Goal: Task Accomplishment & Management: Use online tool/utility

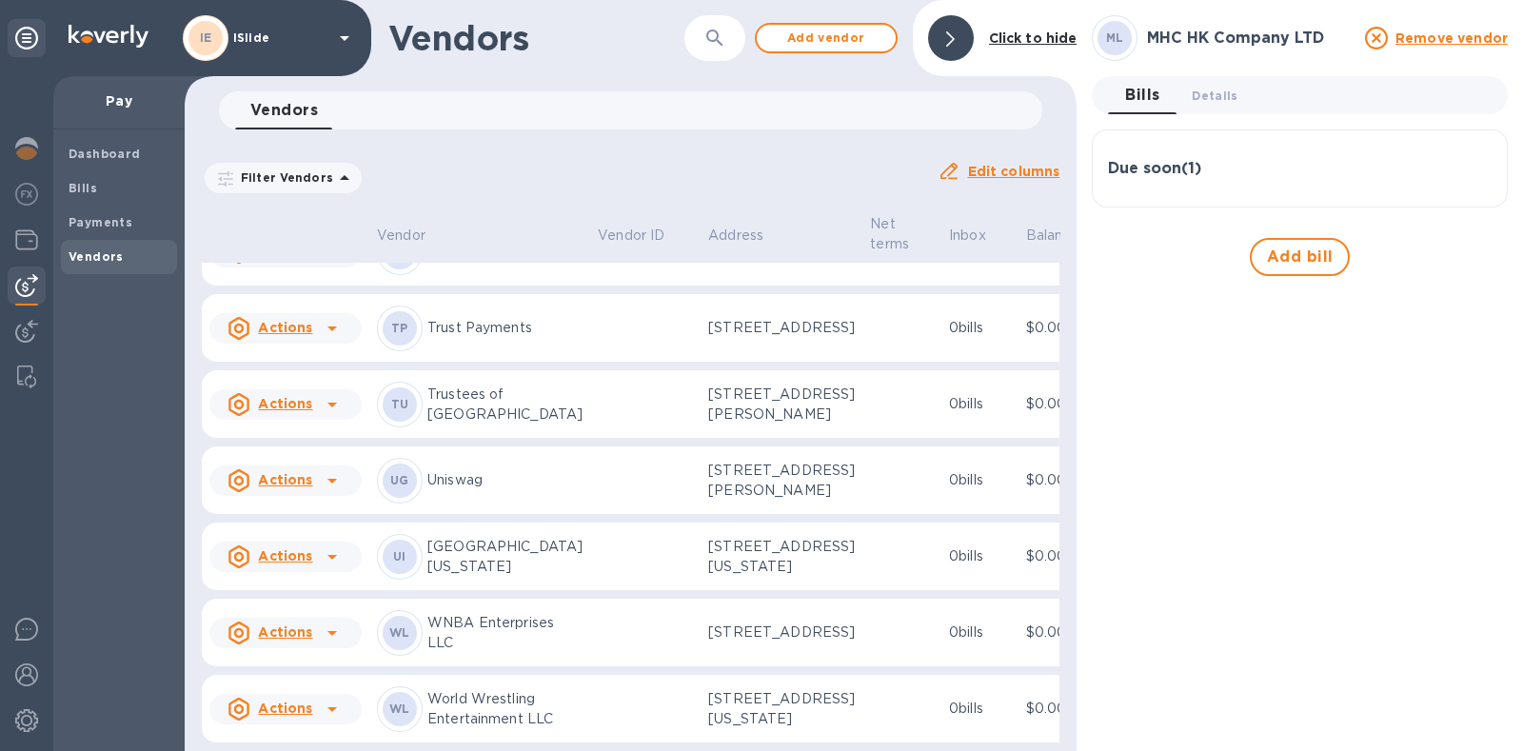
scroll to position [3358, 0]
click at [341, 621] on icon at bounding box center [332, 632] width 23 height 23
click at [314, 626] on b "Add new bill" at bounding box center [307, 629] width 88 height 15
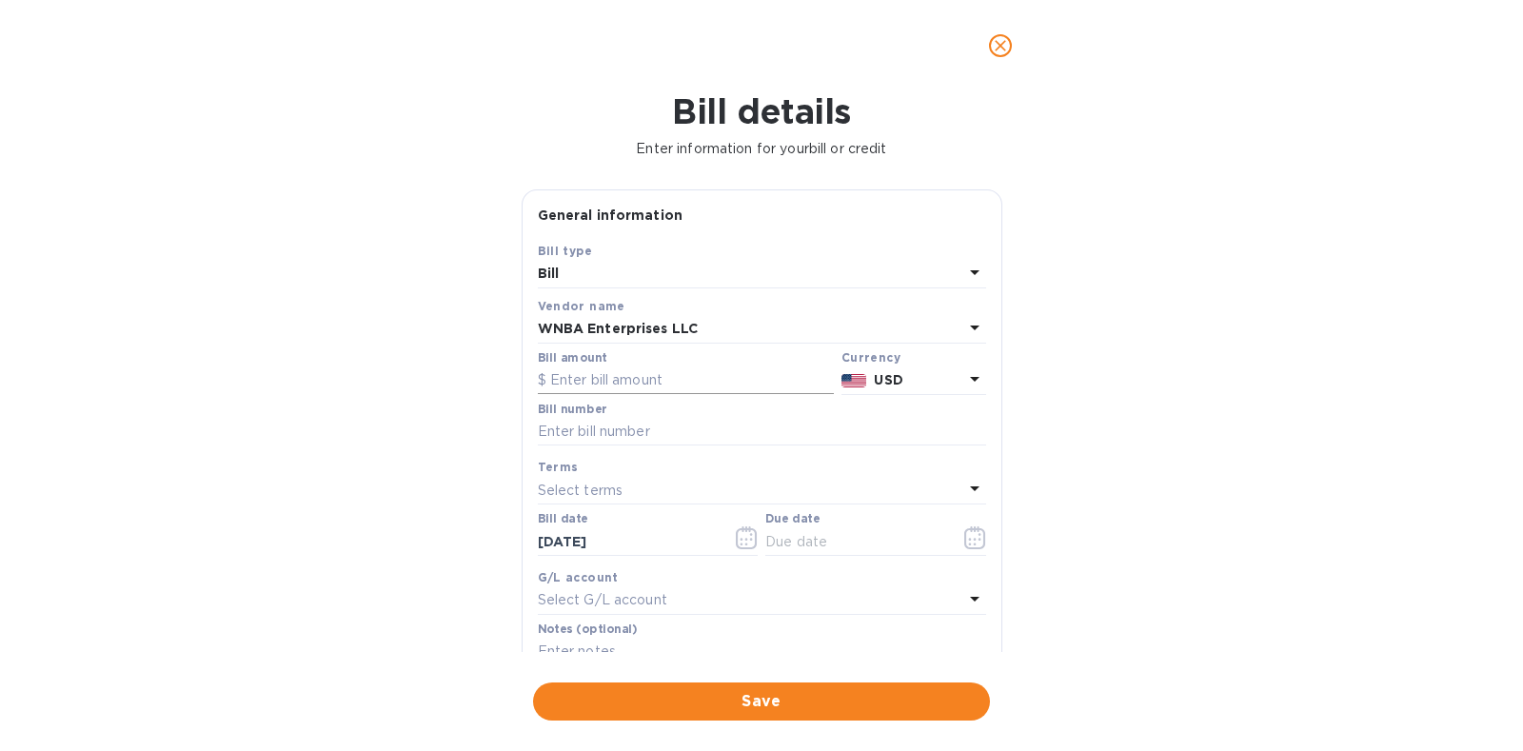
click at [624, 387] on input "text" at bounding box center [686, 380] width 296 height 29
type input "855.30"
click at [642, 428] on input "text" at bounding box center [762, 432] width 448 height 29
paste input "0910015056"
type input "0910015056"
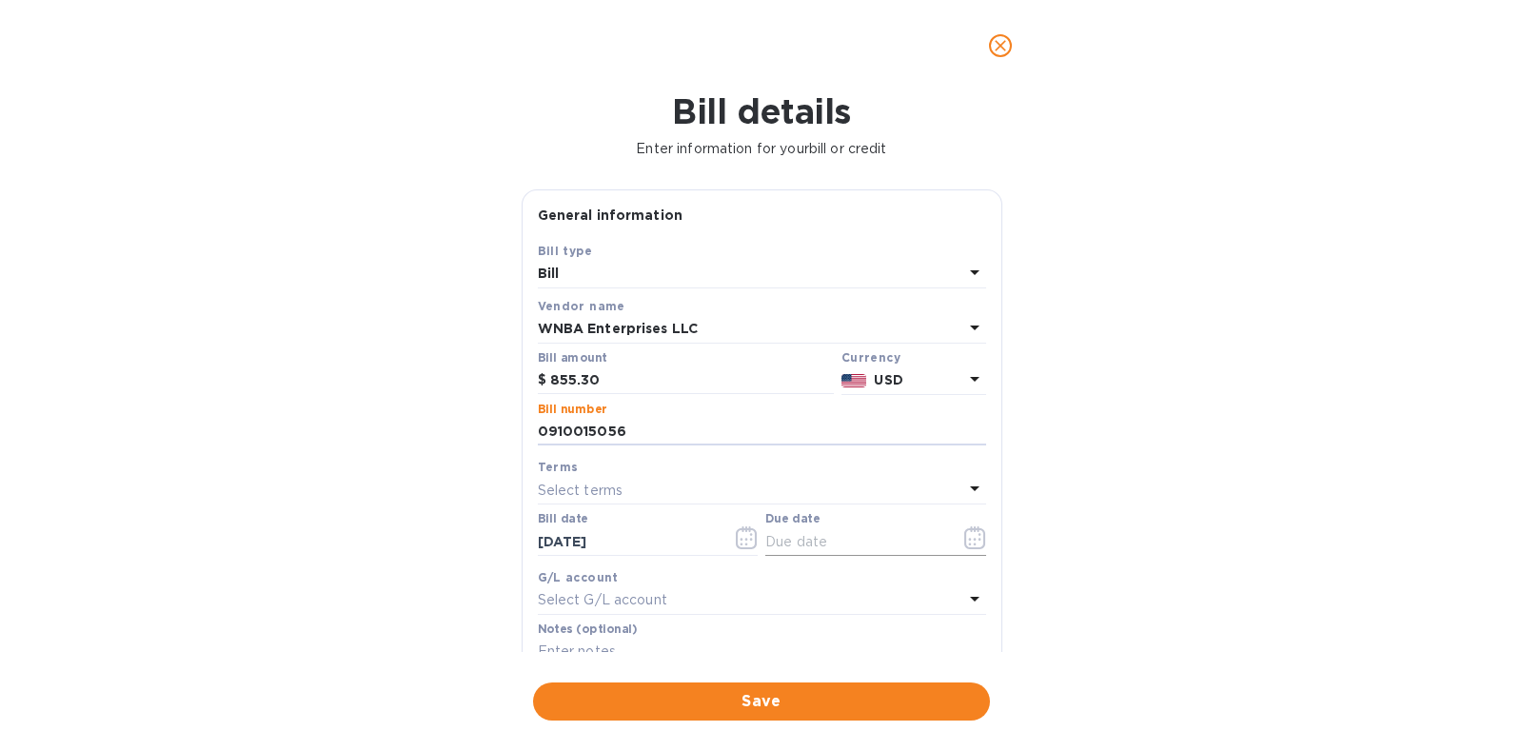
click at [978, 535] on button "button" at bounding box center [975, 538] width 45 height 46
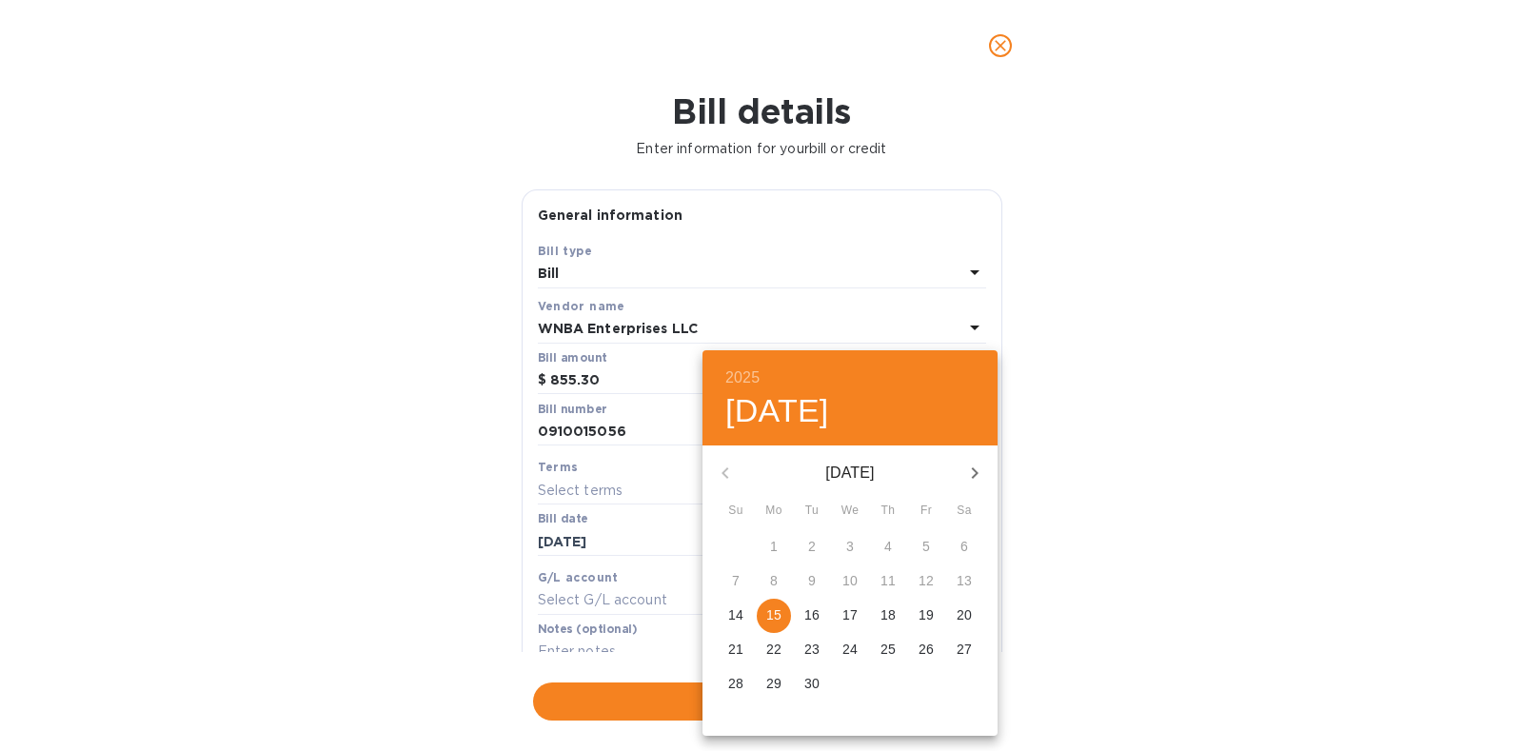
click at [776, 613] on p "15" at bounding box center [773, 614] width 15 height 19
type input "[DATE]"
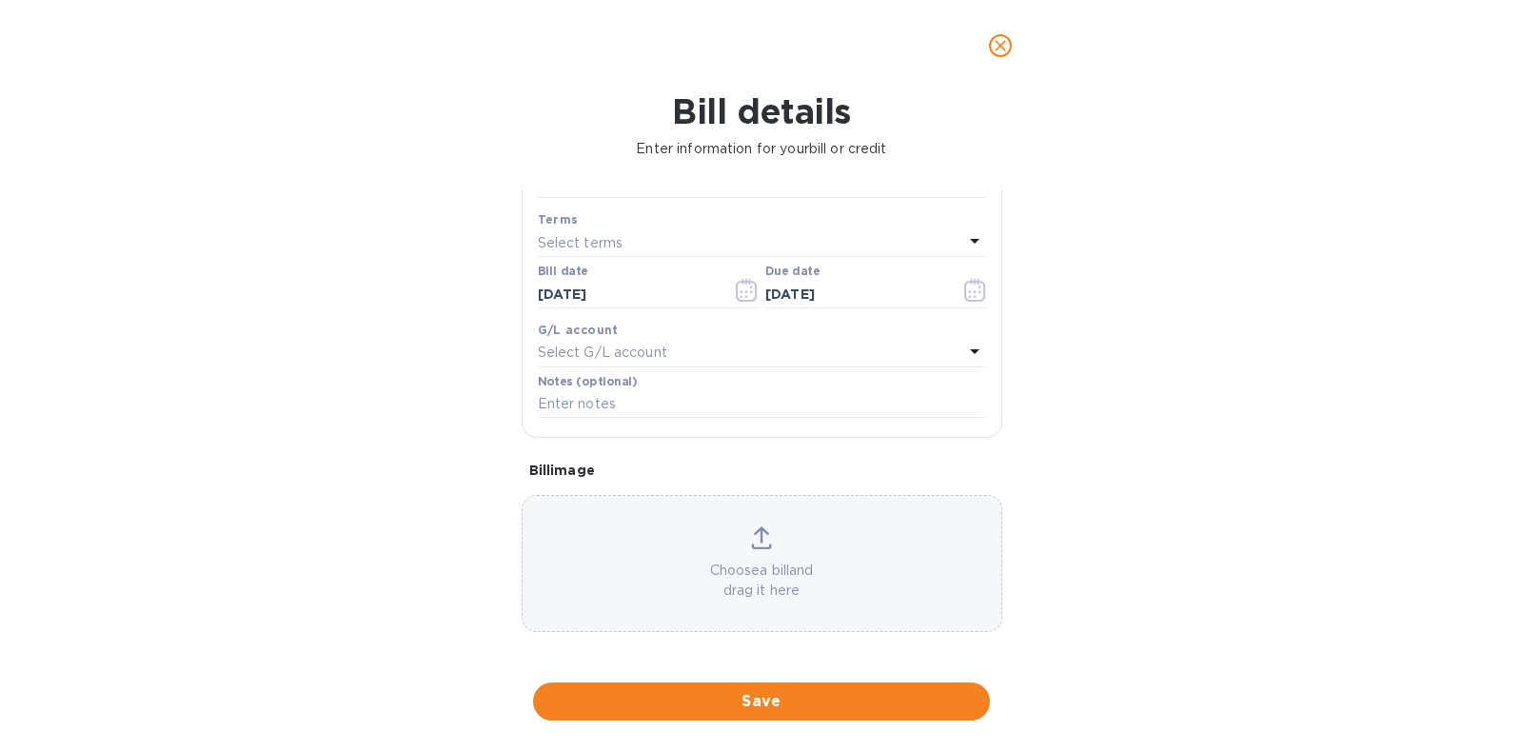
scroll to position [248, 0]
click at [785, 701] on span "Save" at bounding box center [761, 701] width 426 height 23
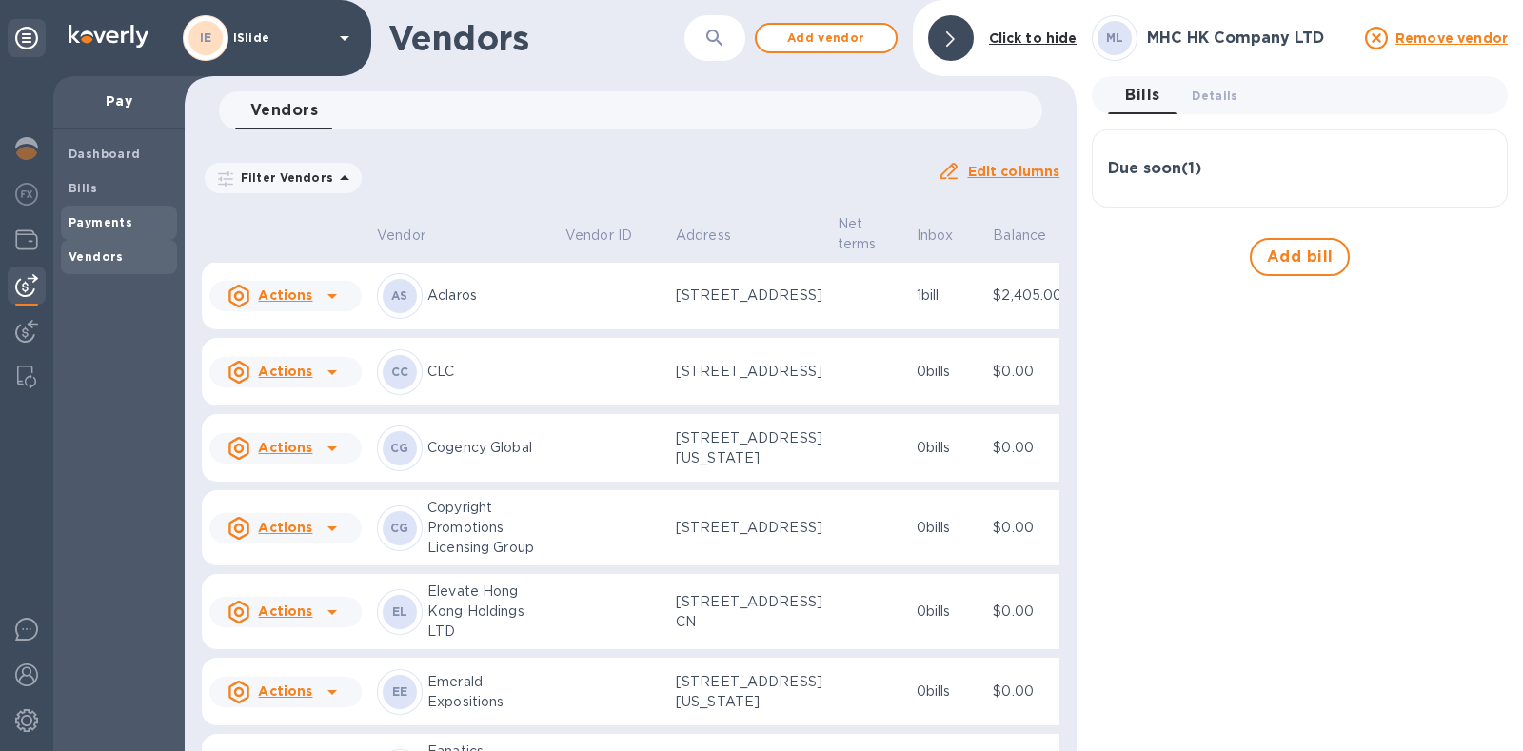
click at [110, 222] on b "Payments" at bounding box center [101, 222] width 64 height 14
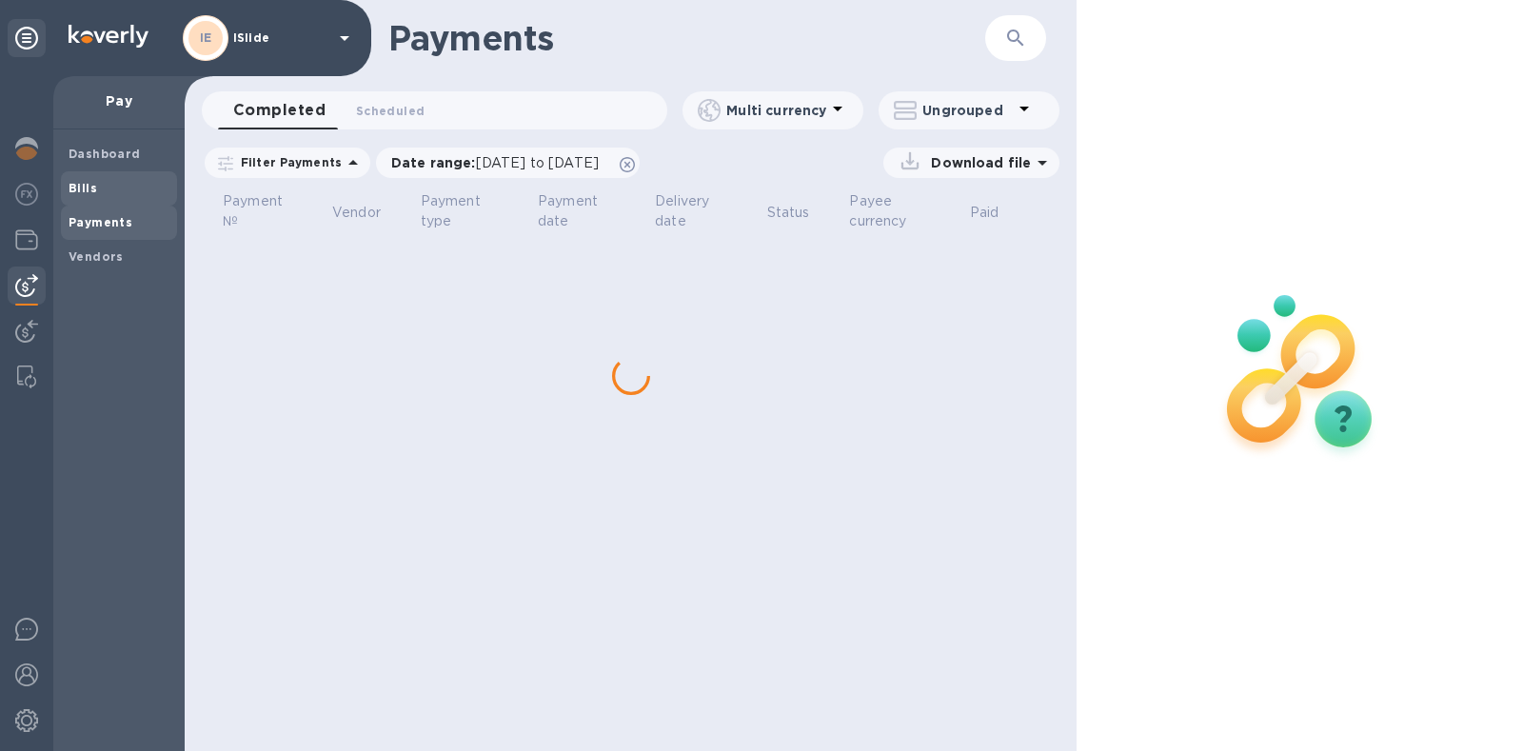
click at [99, 201] on div "Bills" at bounding box center [119, 188] width 116 height 34
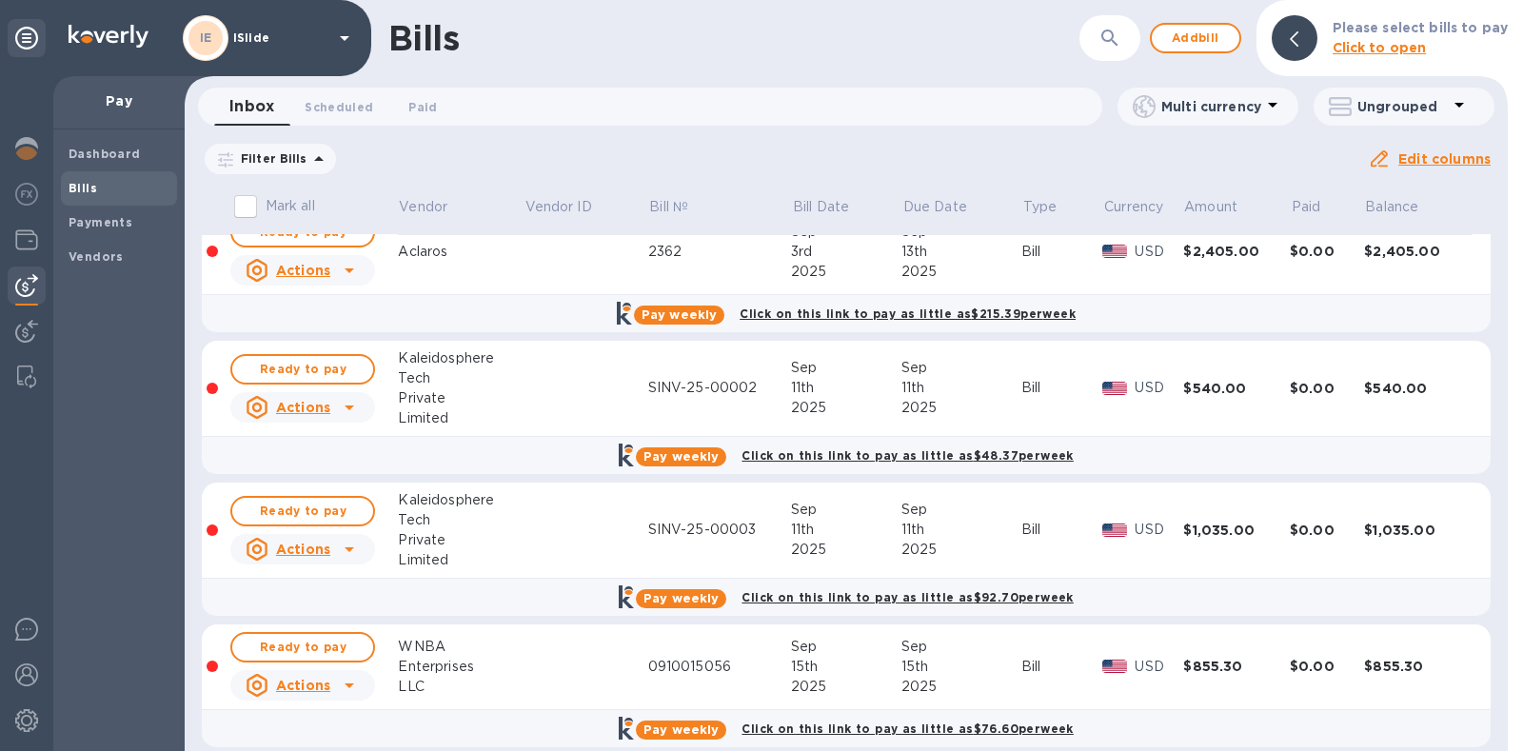
scroll to position [187, 0]
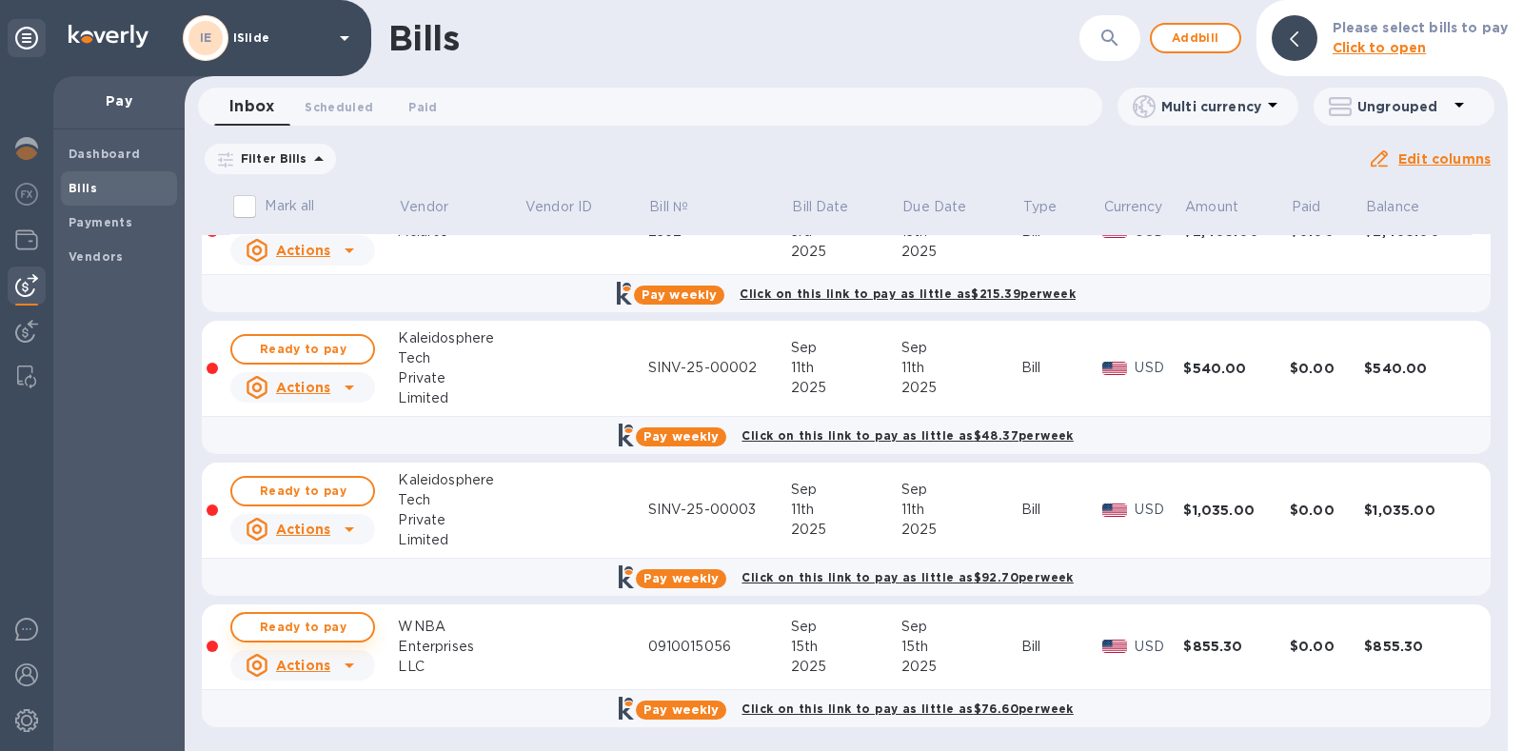
click at [332, 627] on span "Ready to pay" at bounding box center [302, 627] width 110 height 23
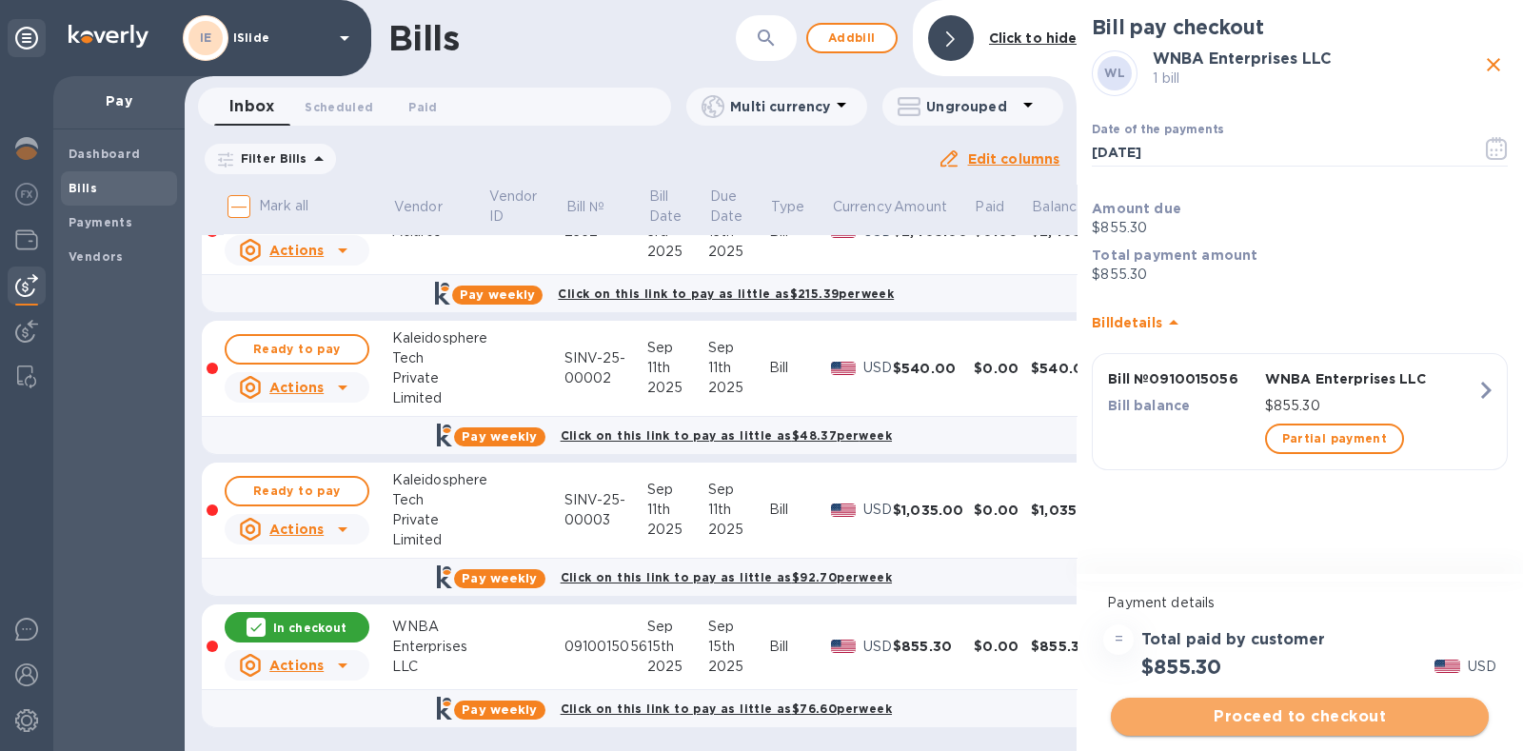
click at [1294, 713] on span "Proceed to checkout" at bounding box center [1299, 716] width 347 height 23
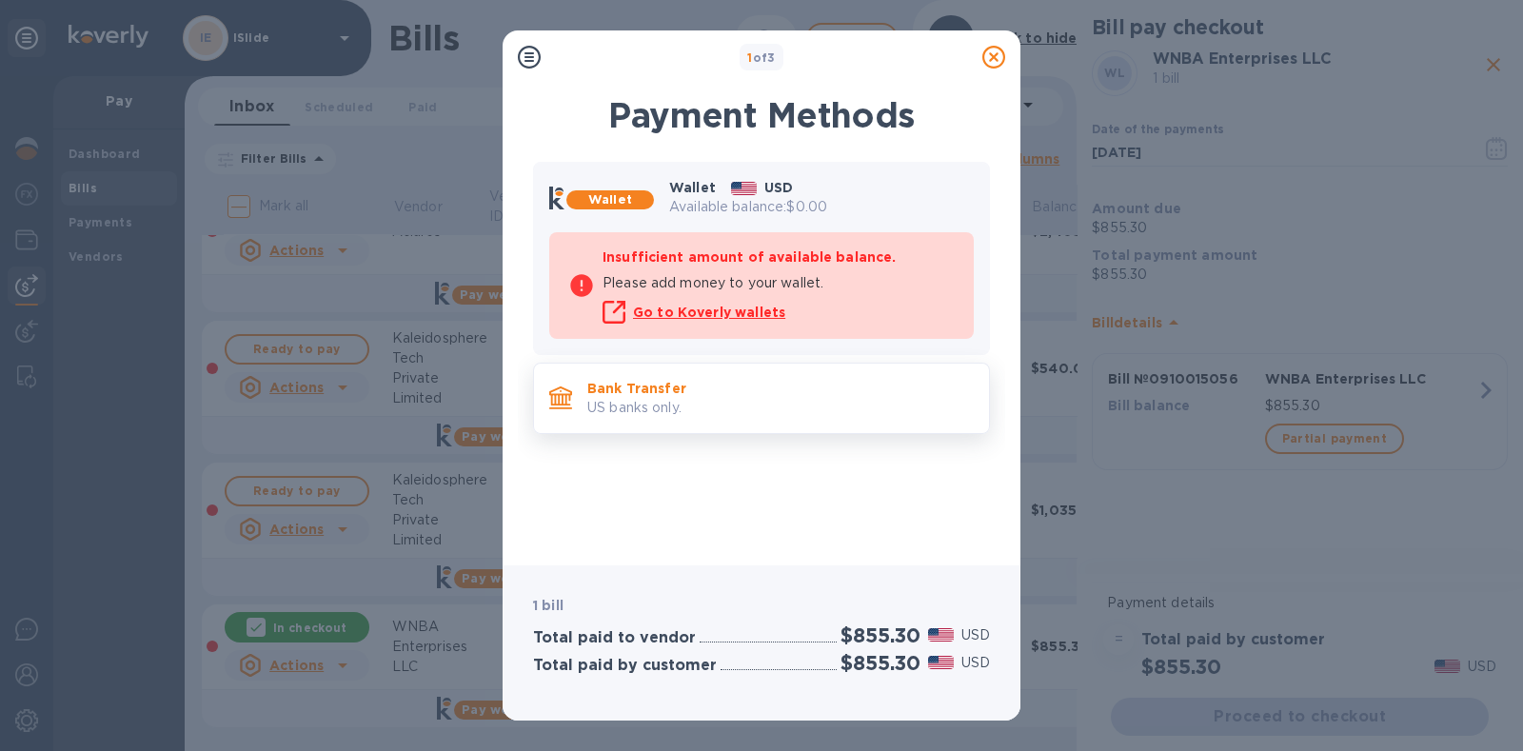
click at [828, 428] on div "Bank Transfer US banks only." at bounding box center [761, 398] width 457 height 71
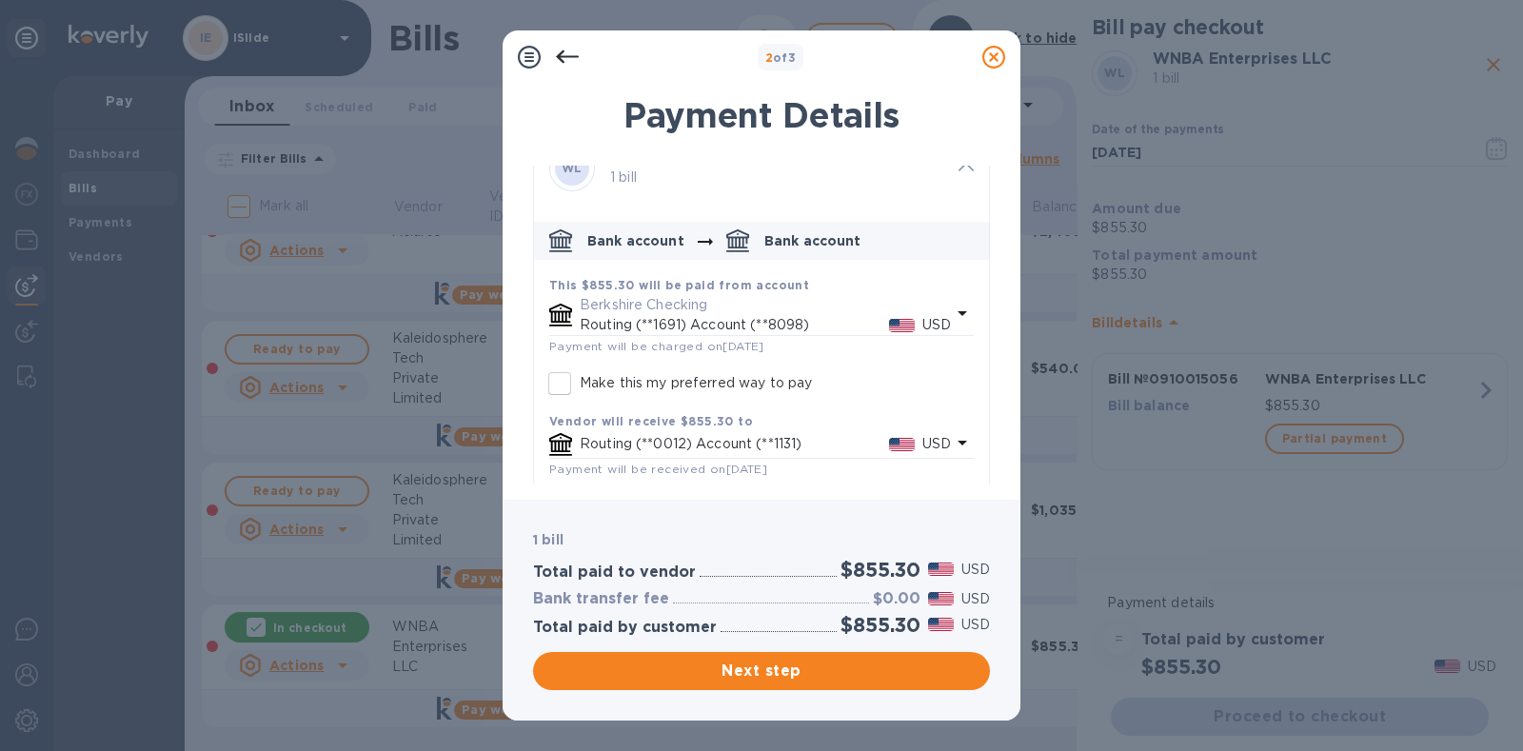
scroll to position [45, 0]
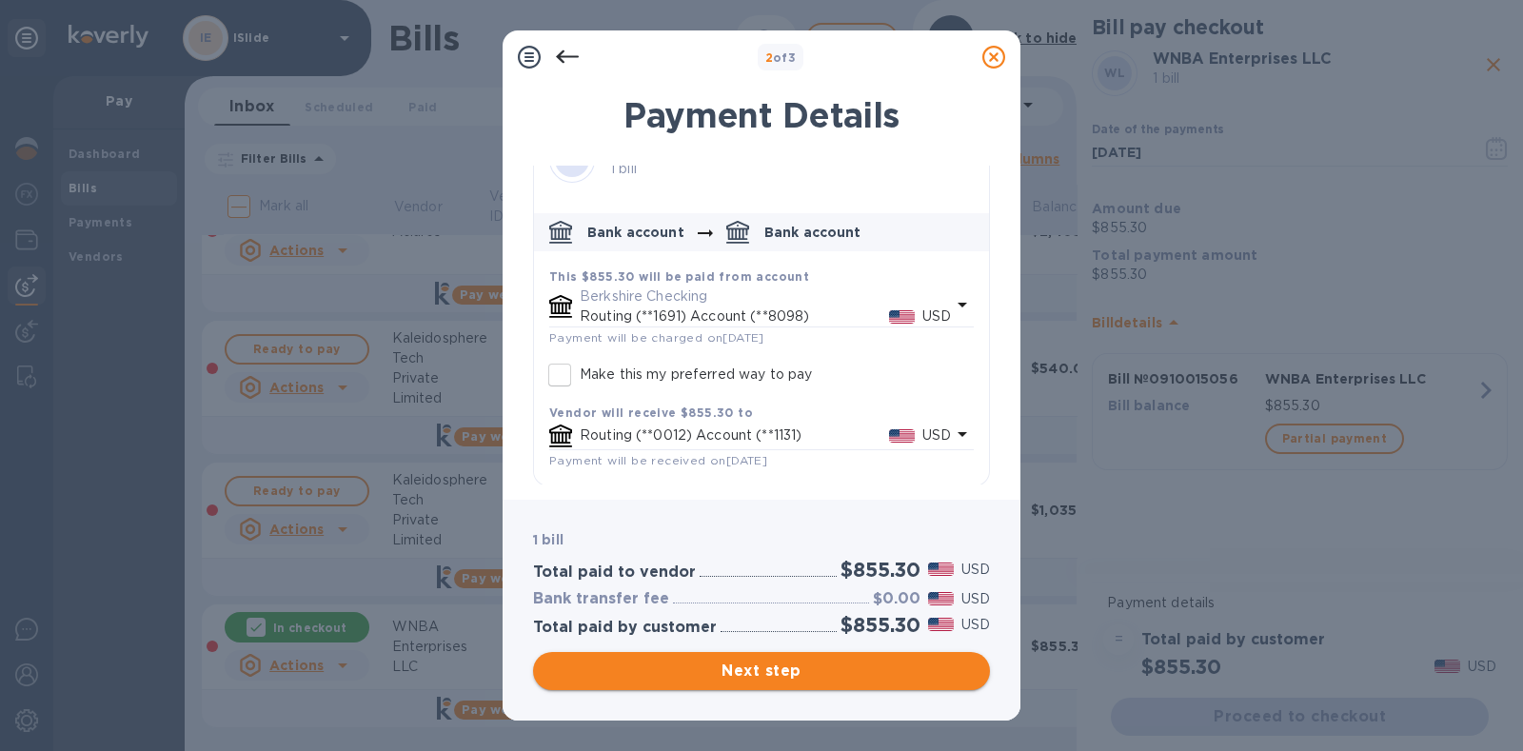
click at [785, 671] on span "Next step" at bounding box center [761, 670] width 426 height 23
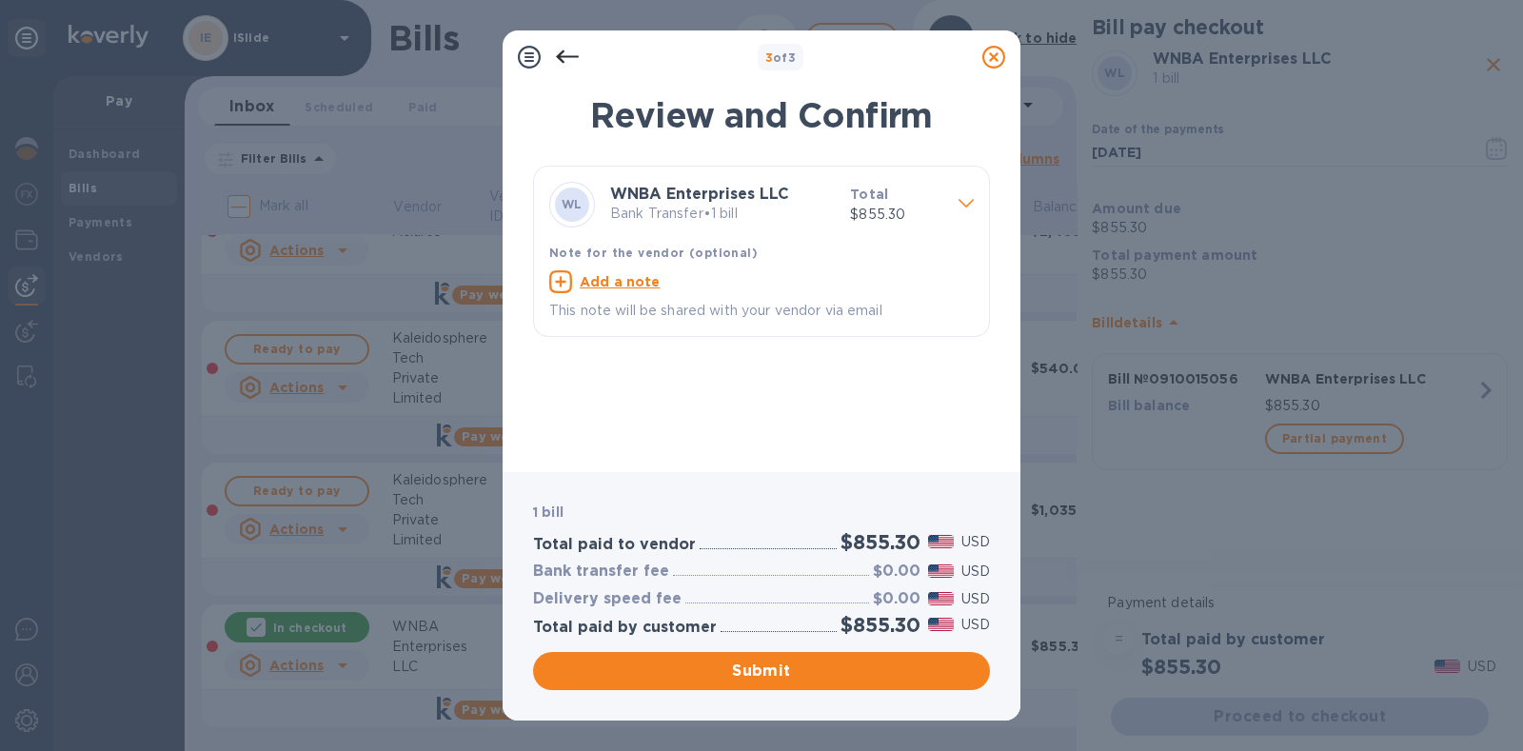
click at [633, 286] on u "Add a note" at bounding box center [620, 281] width 81 height 15
click at [633, 286] on textarea at bounding box center [746, 284] width 394 height 16
paste textarea "0910015056"
type textarea "Invoice 0910015056"
click at [723, 663] on span "Submit" at bounding box center [761, 670] width 426 height 23
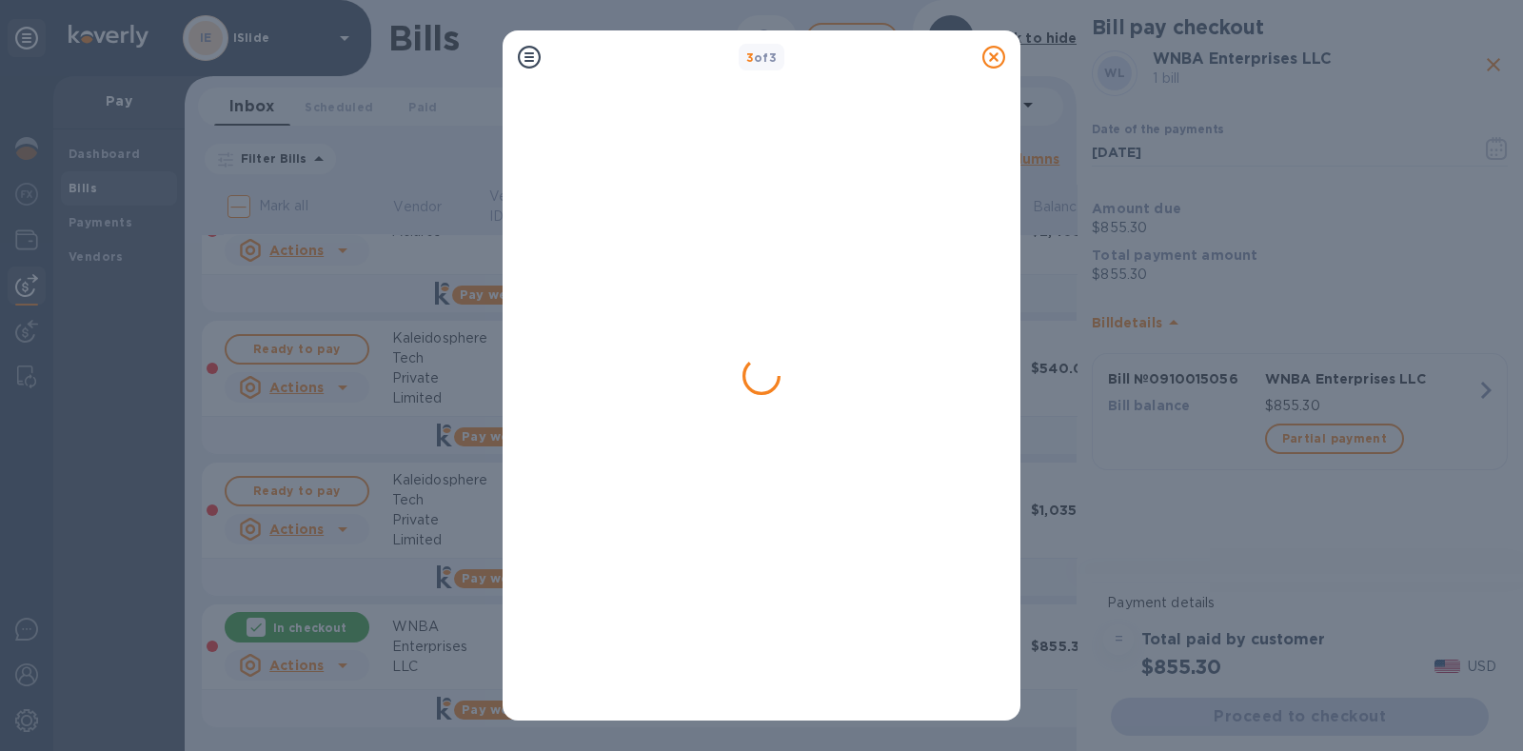
scroll to position [0, 0]
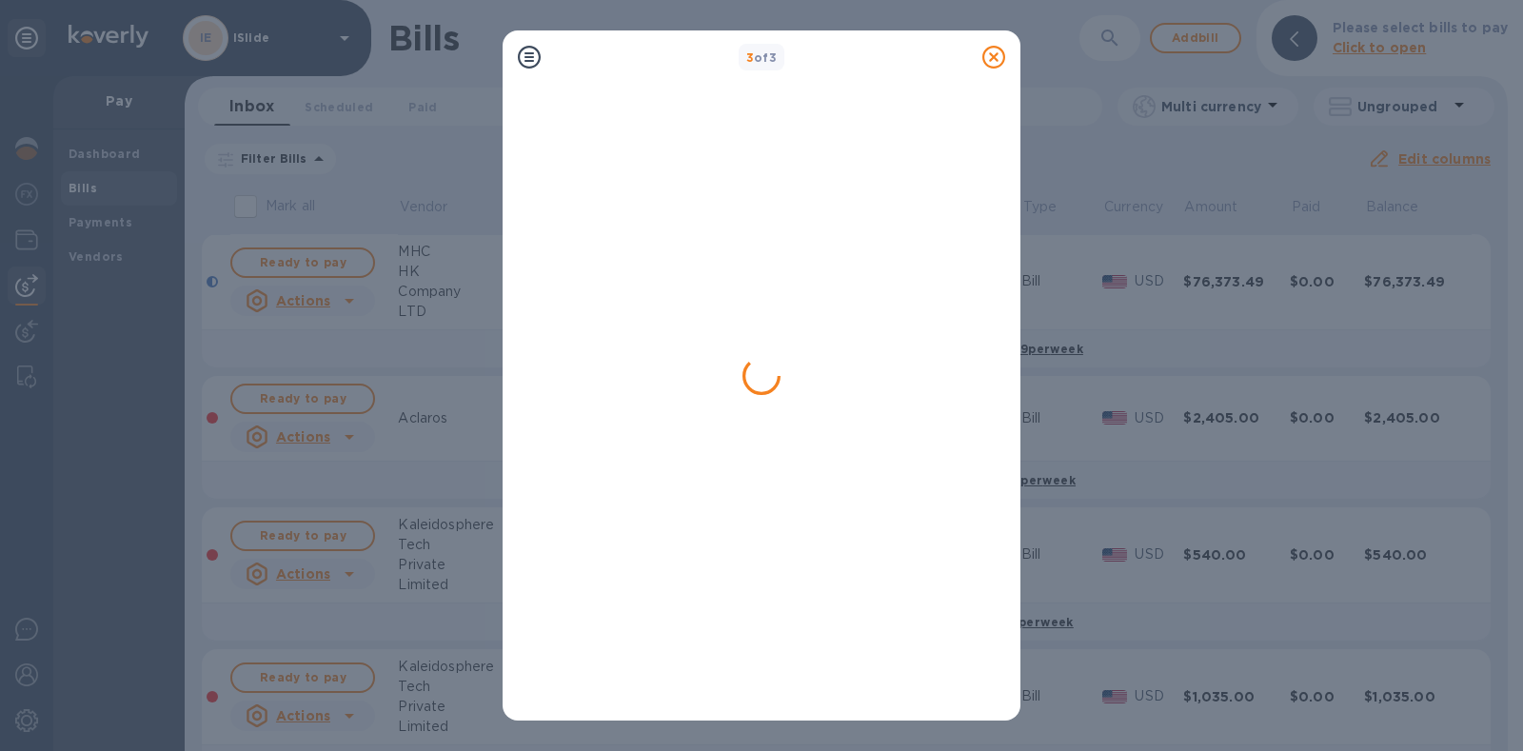
click at [994, 65] on icon at bounding box center [993, 57] width 23 height 23
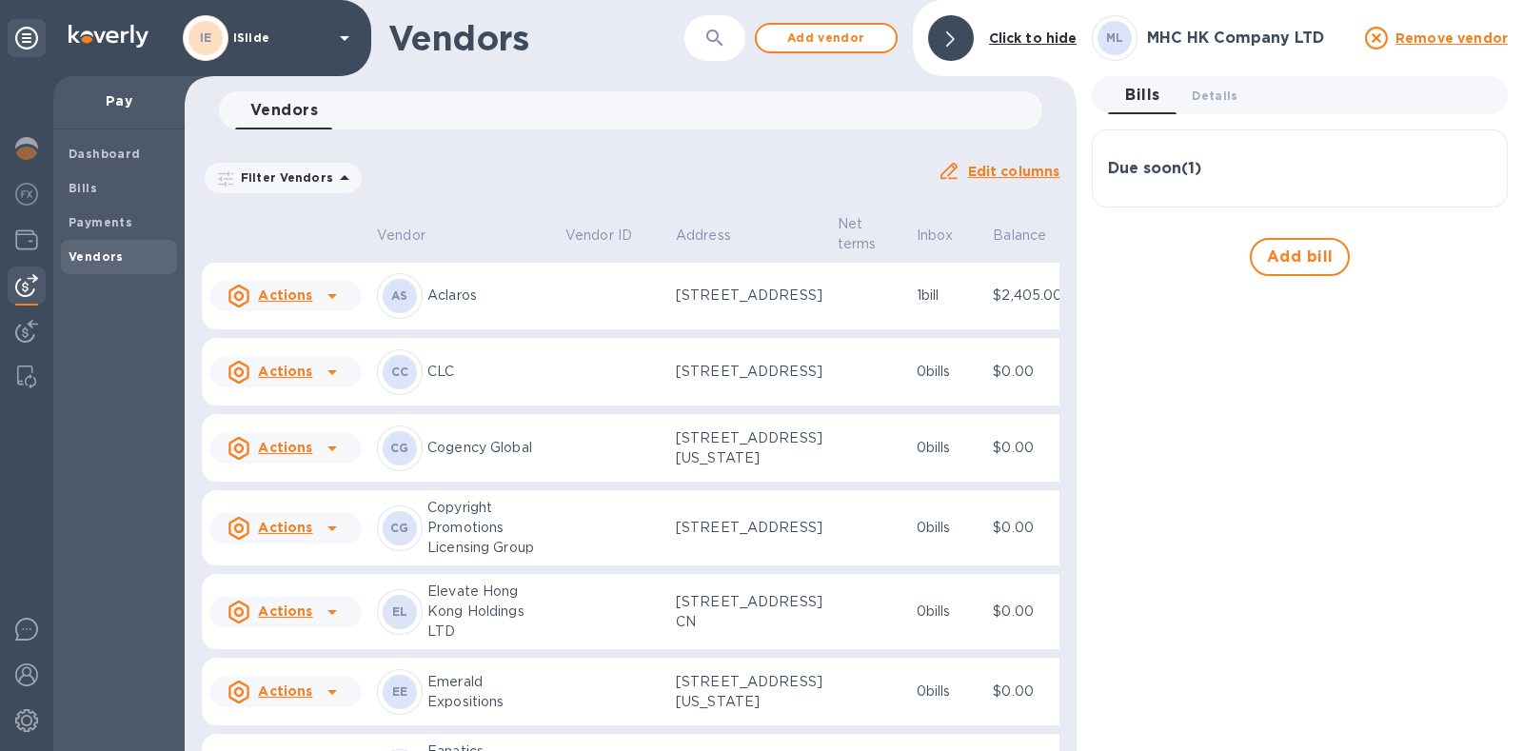
click at [961, 29] on div at bounding box center [951, 38] width 46 height 46
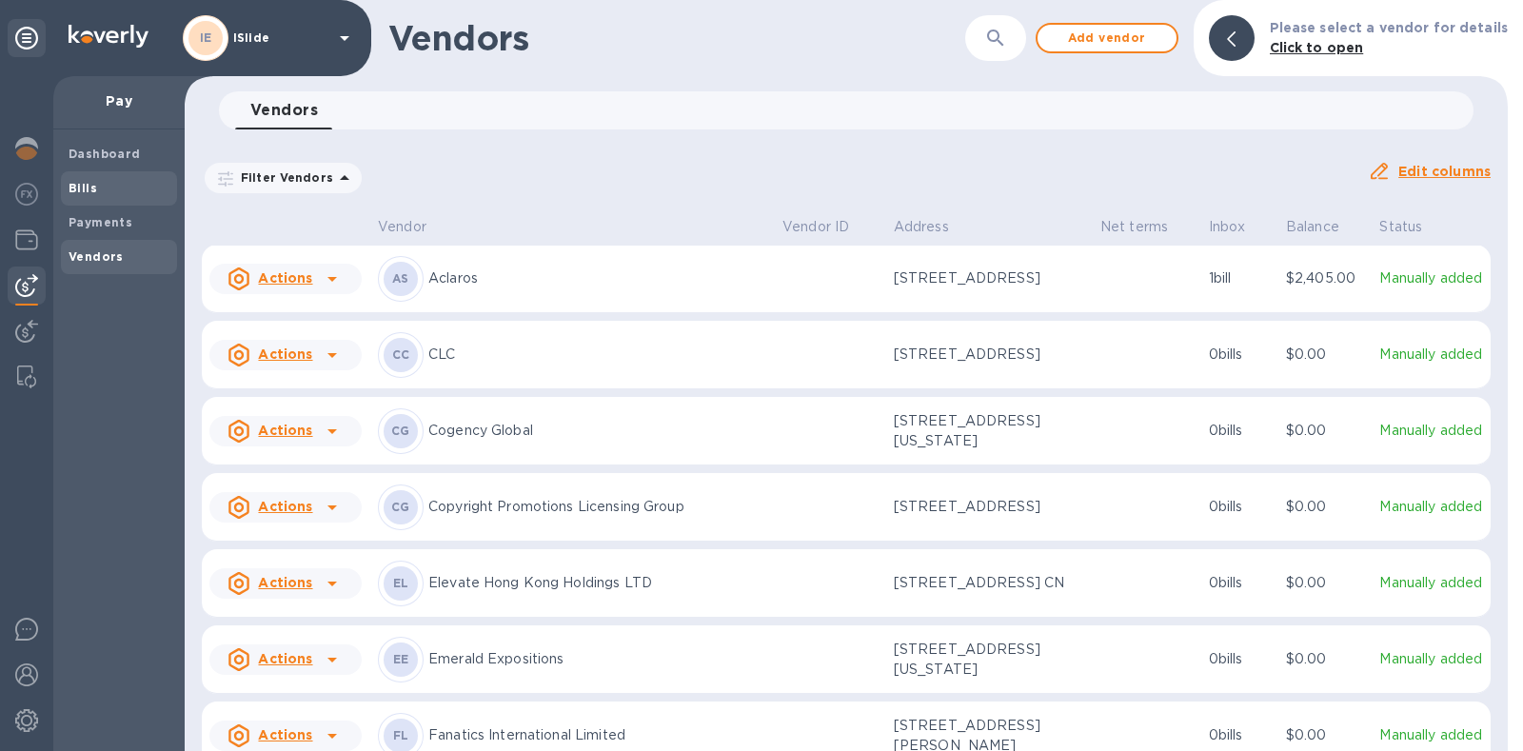
click at [101, 196] on span "Bills" at bounding box center [119, 188] width 101 height 19
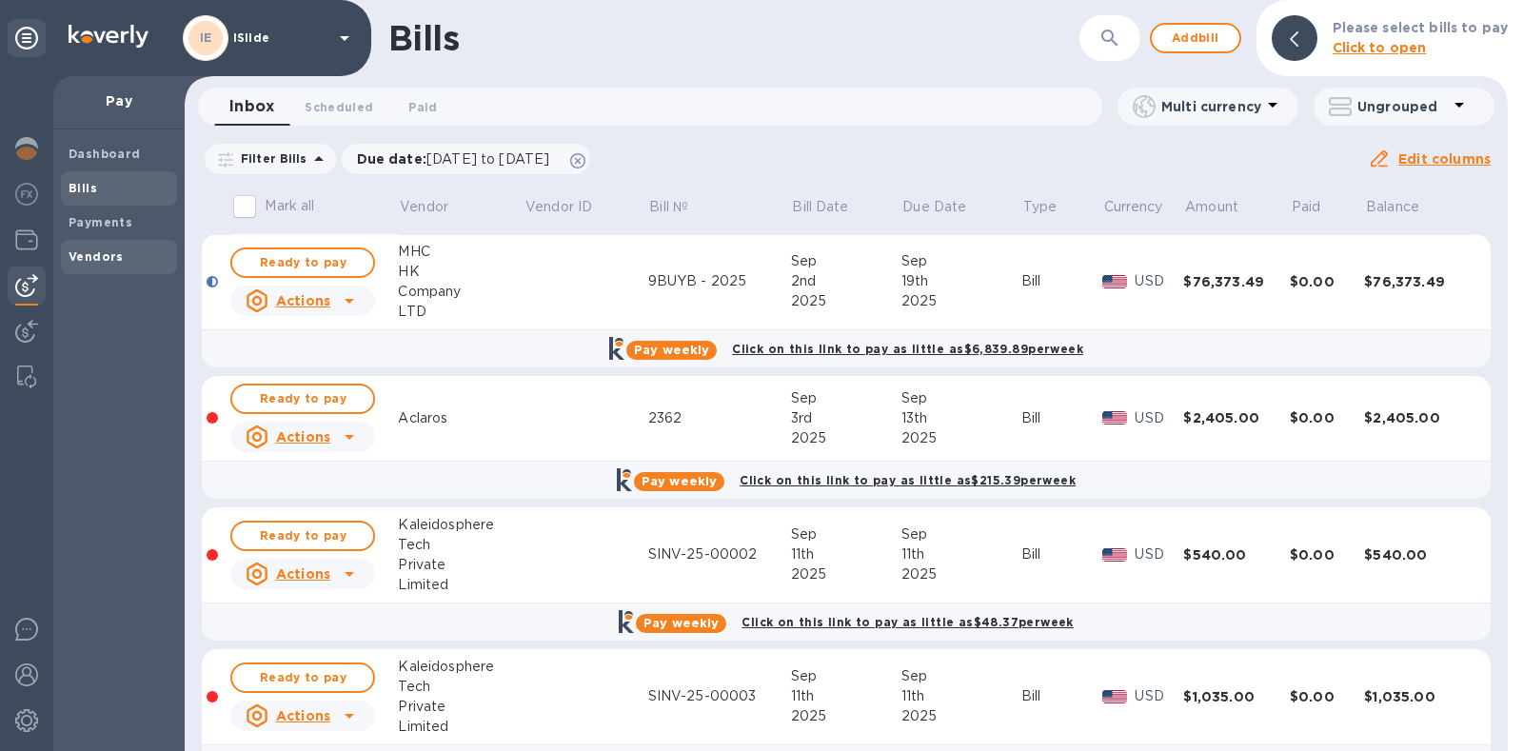
click at [103, 240] on div "Dashboard Bills Payments Vendors" at bounding box center [119, 205] width 116 height 137
click at [101, 245] on div "Vendors" at bounding box center [119, 257] width 116 height 34
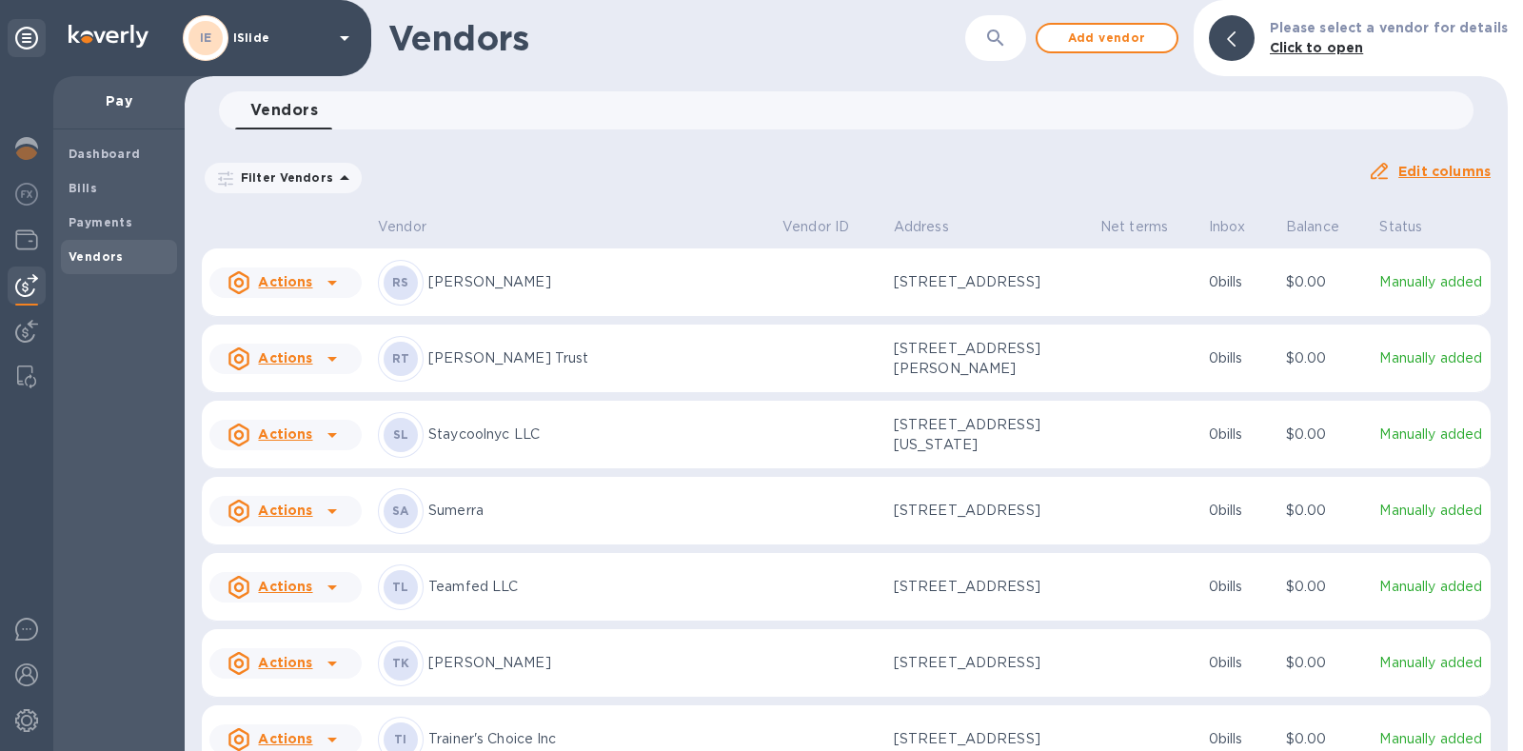
scroll to position [1926, 0]
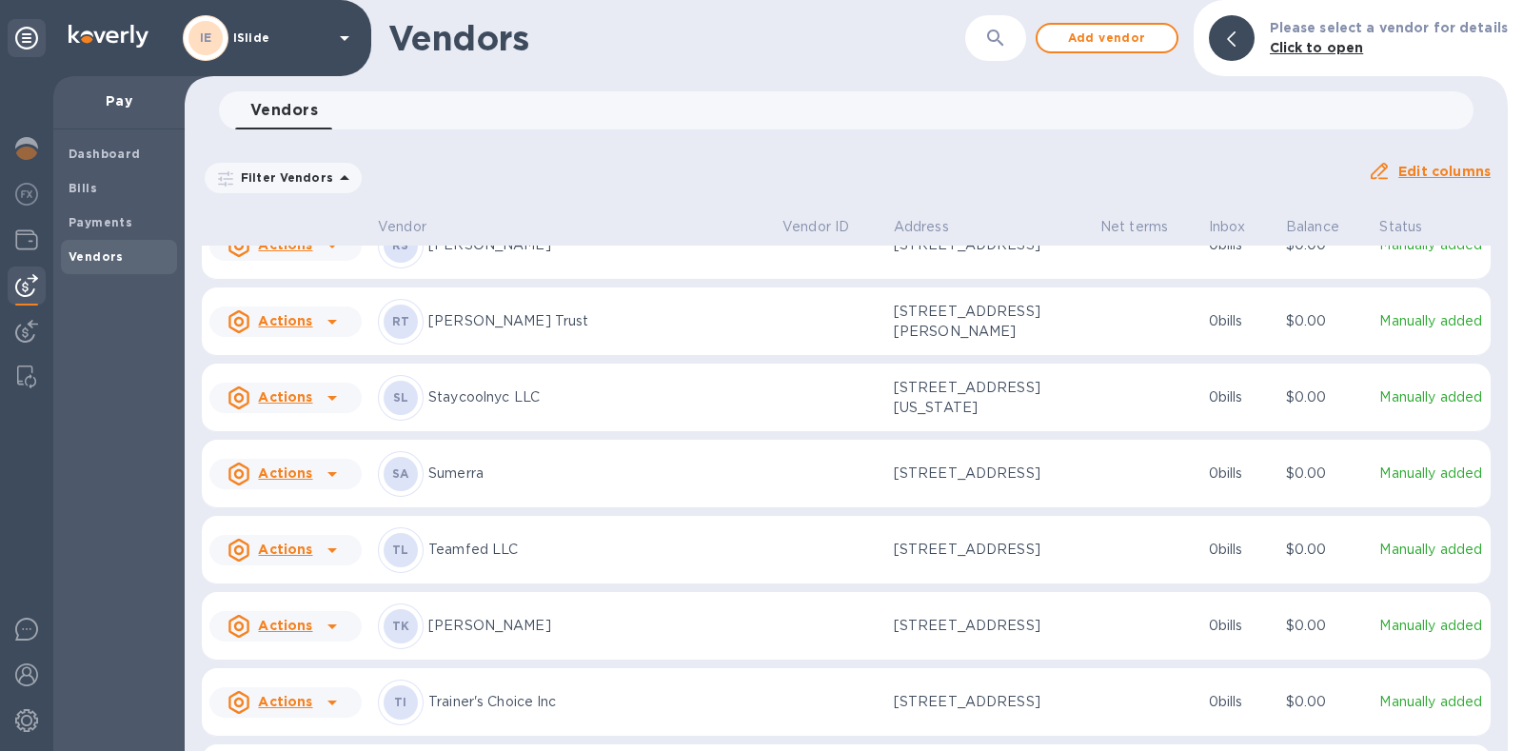
click at [311, 413] on div "Actions" at bounding box center [270, 398] width 92 height 30
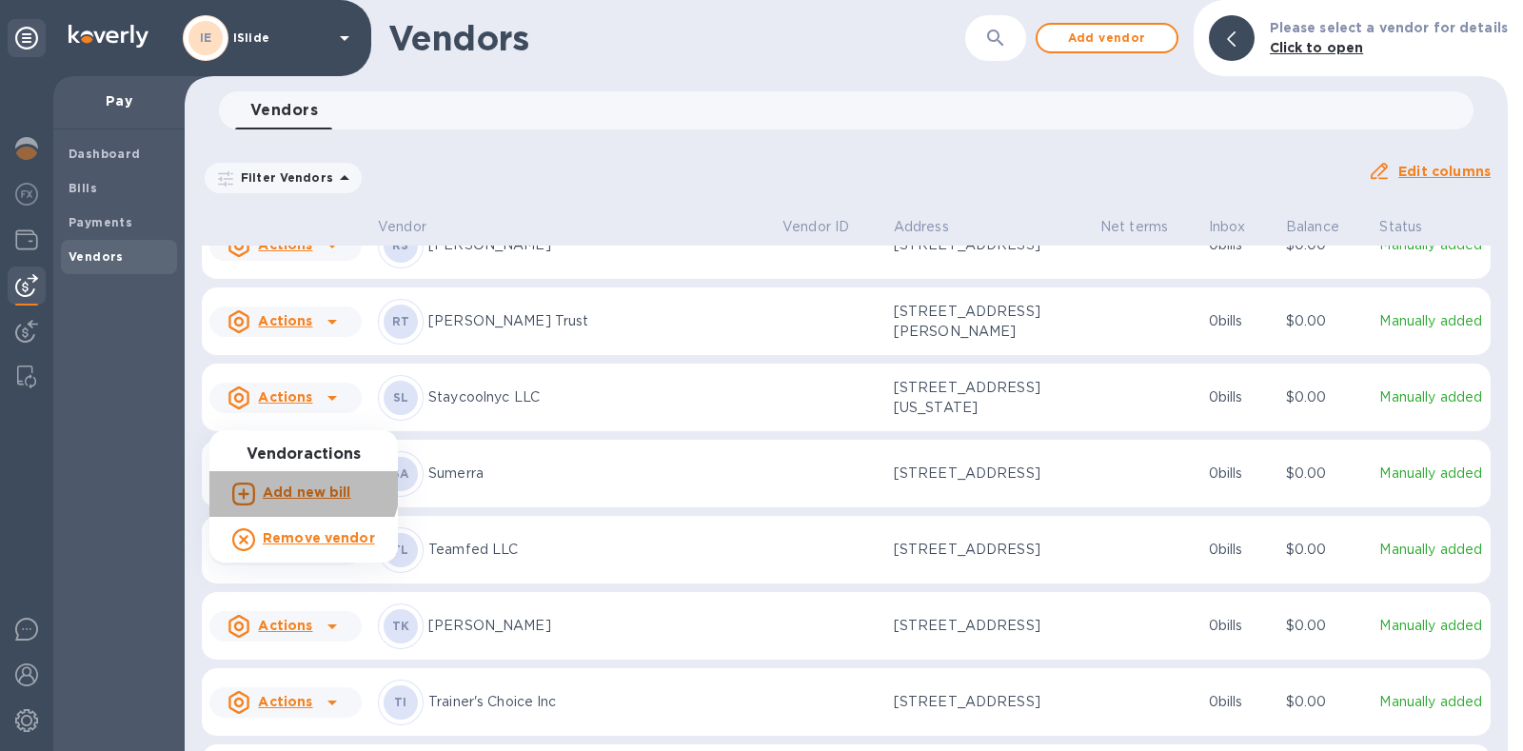
click at [300, 482] on p "Add new bill" at bounding box center [307, 492] width 88 height 20
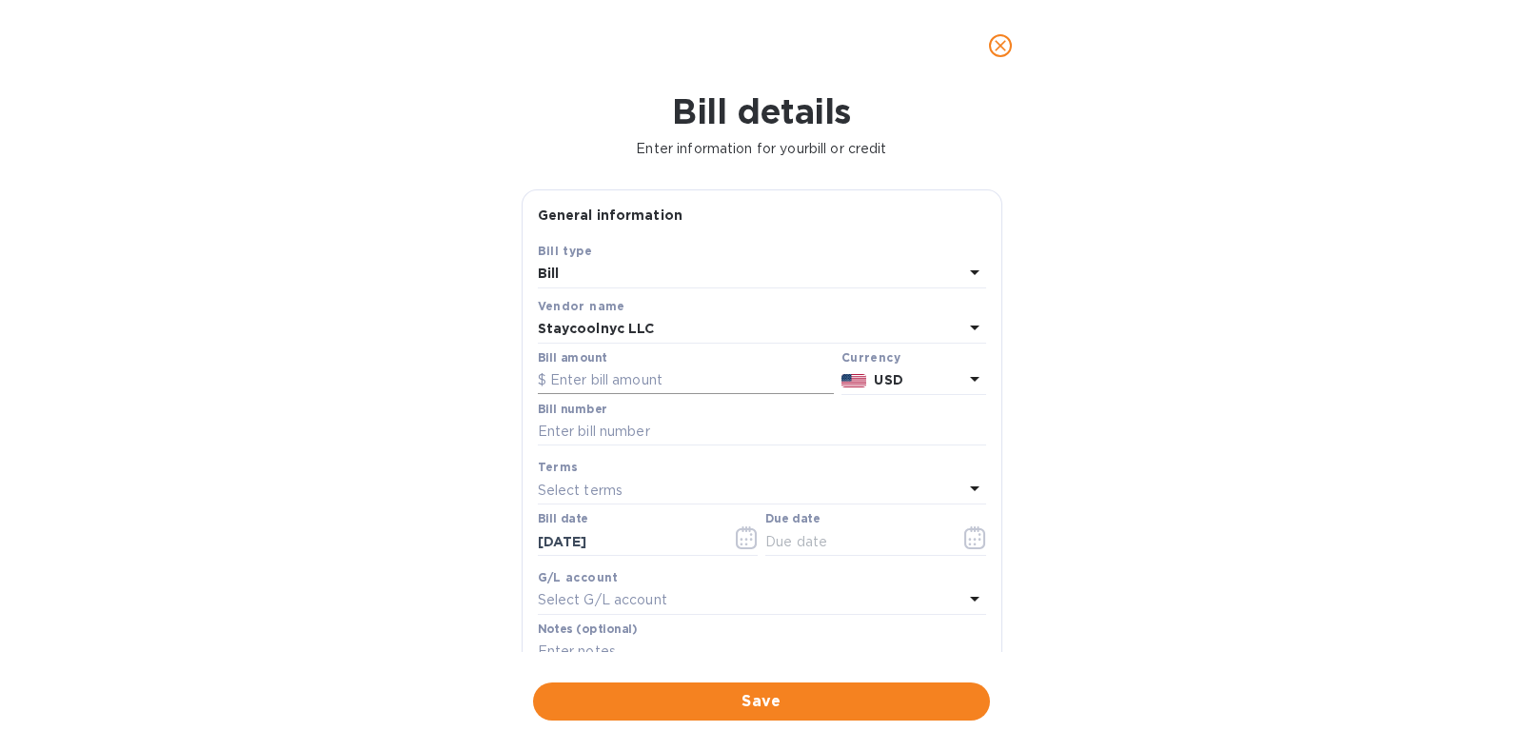
click at [637, 376] on input "text" at bounding box center [686, 380] width 296 height 29
type input "11.75"
click at [711, 435] on input "text" at bounding box center [762, 432] width 448 height 29
type input "[DATE]"
click at [978, 531] on button "button" at bounding box center [975, 538] width 45 height 46
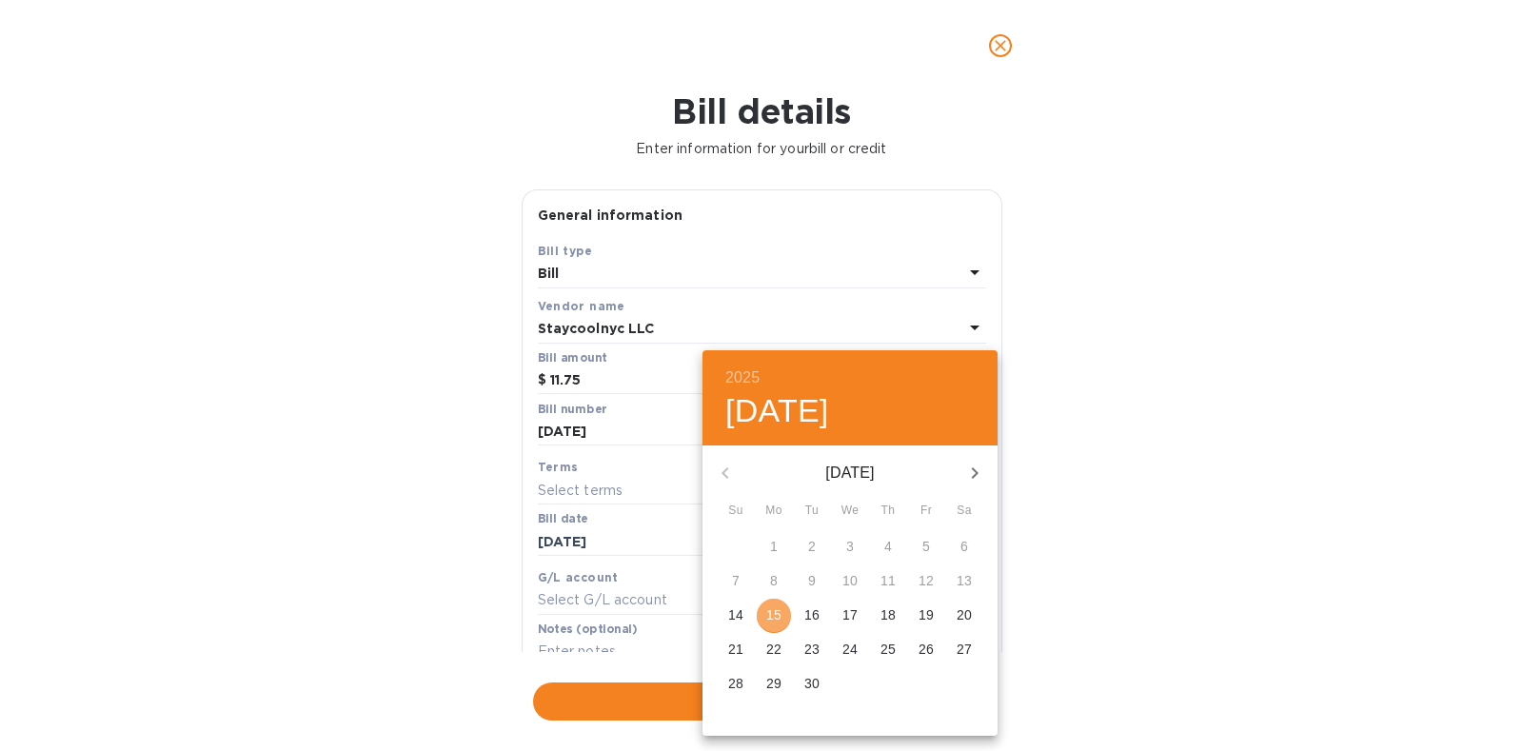
click at [776, 605] on p "15" at bounding box center [773, 614] width 15 height 19
type input "[DATE]"
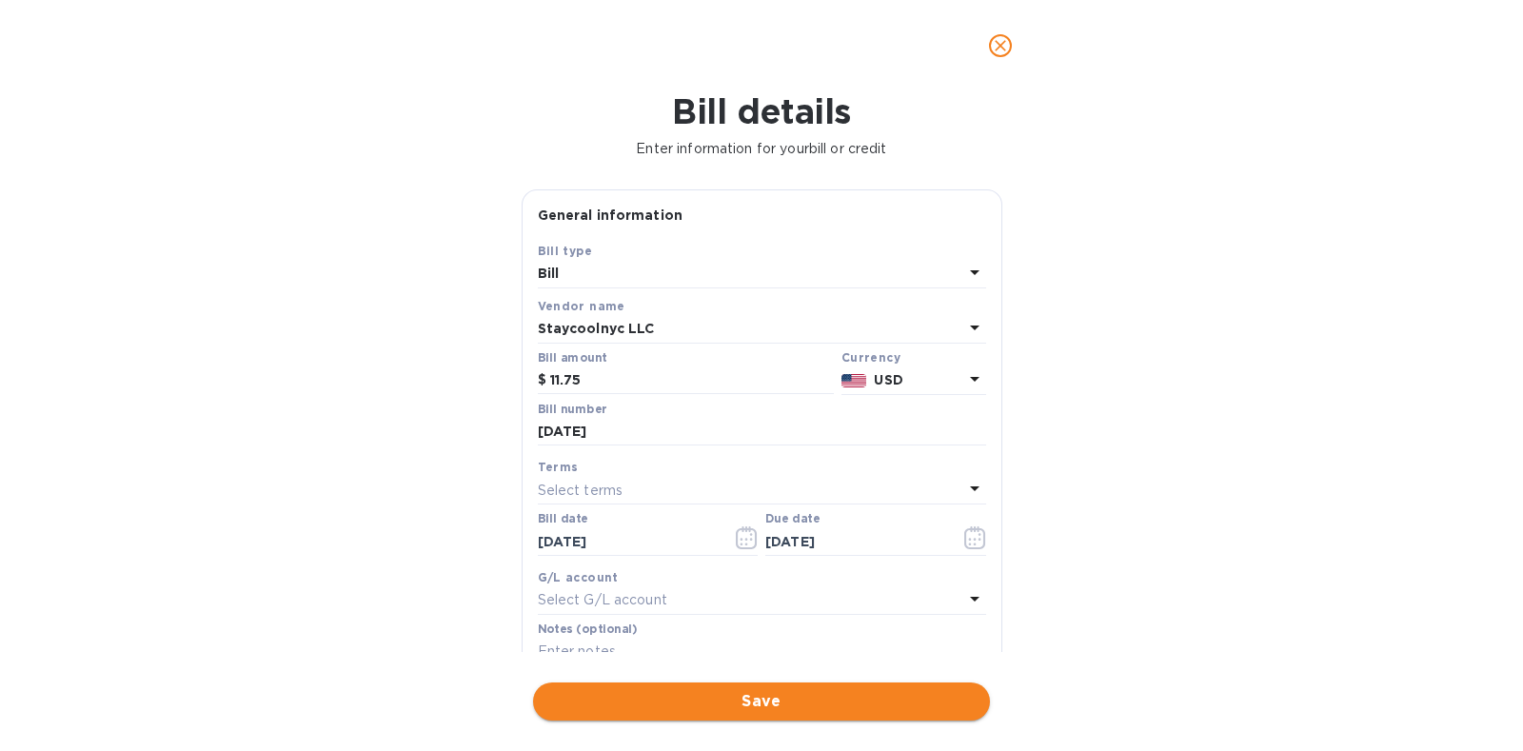
click at [757, 692] on span "Save" at bounding box center [761, 701] width 426 height 23
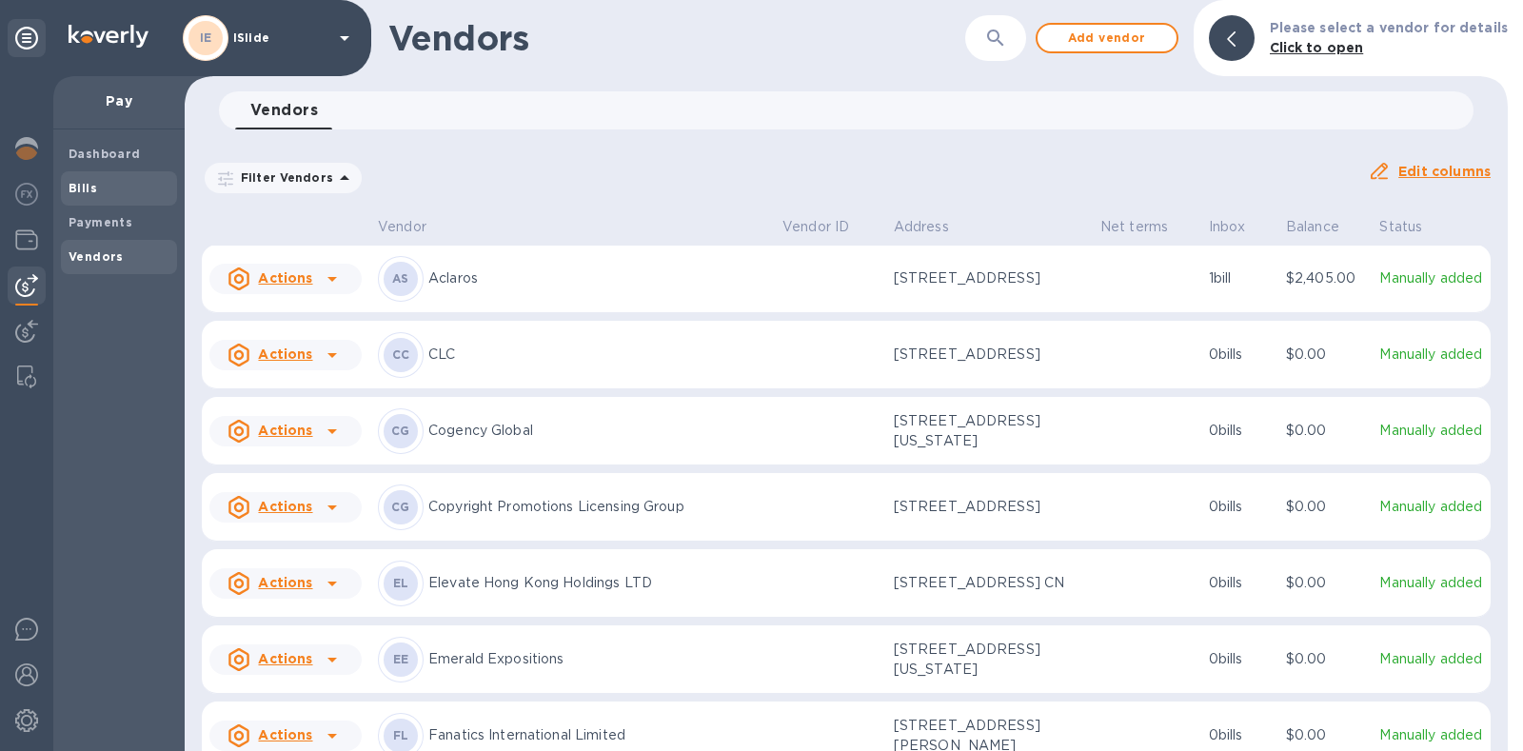
click at [79, 175] on div "Bills" at bounding box center [119, 188] width 116 height 34
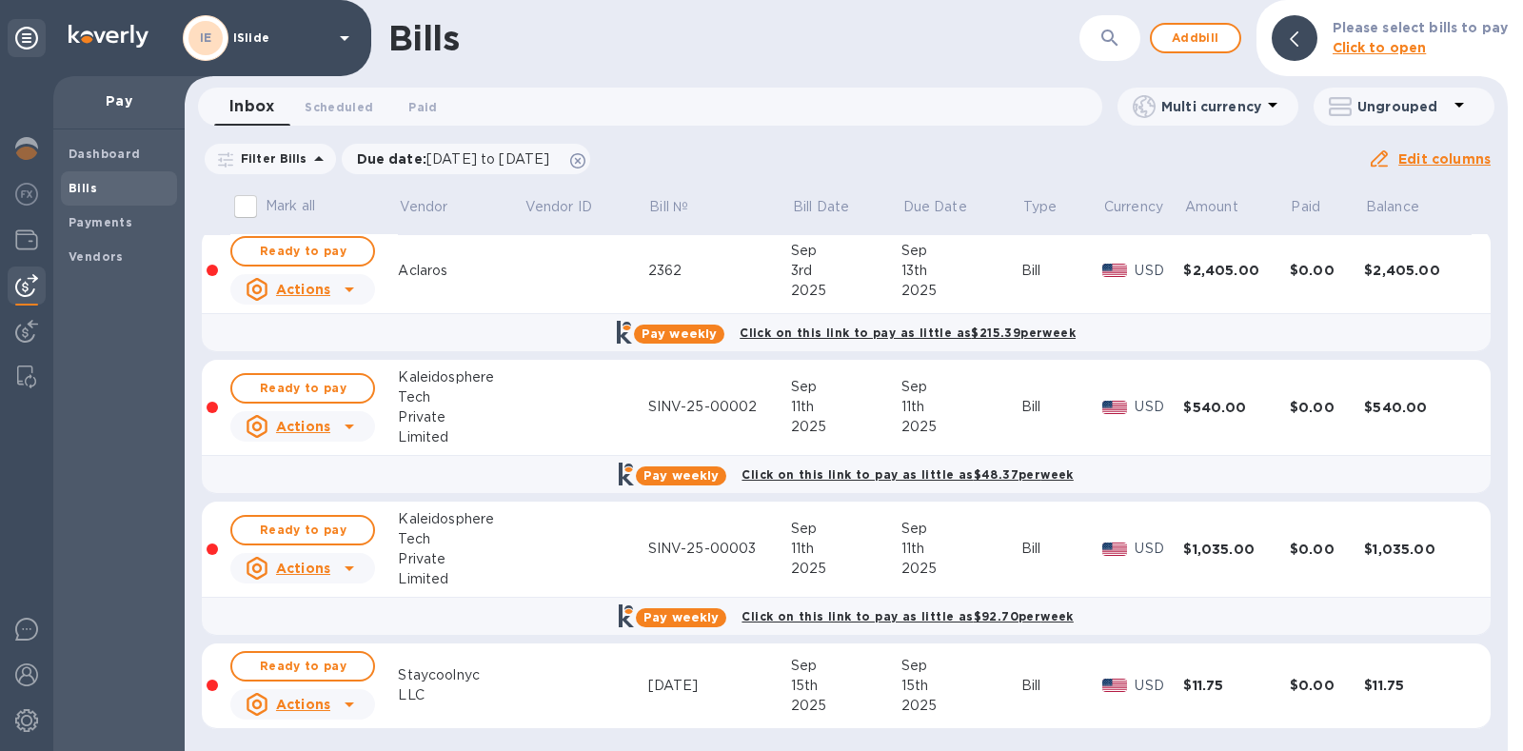
scroll to position [148, 0]
click at [320, 661] on span "Ready to pay" at bounding box center [302, 665] width 110 height 23
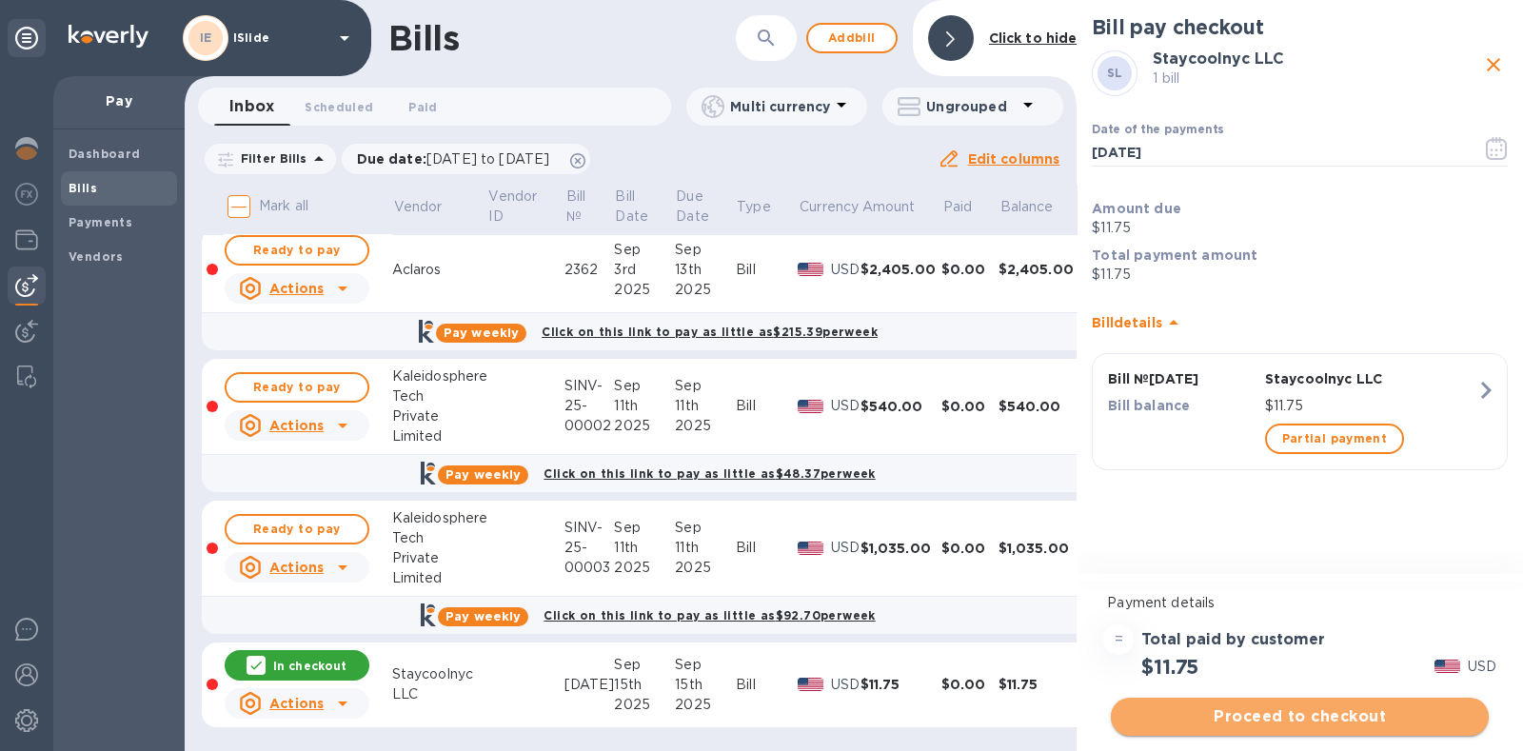
click at [1334, 713] on span "Proceed to checkout" at bounding box center [1299, 716] width 347 height 23
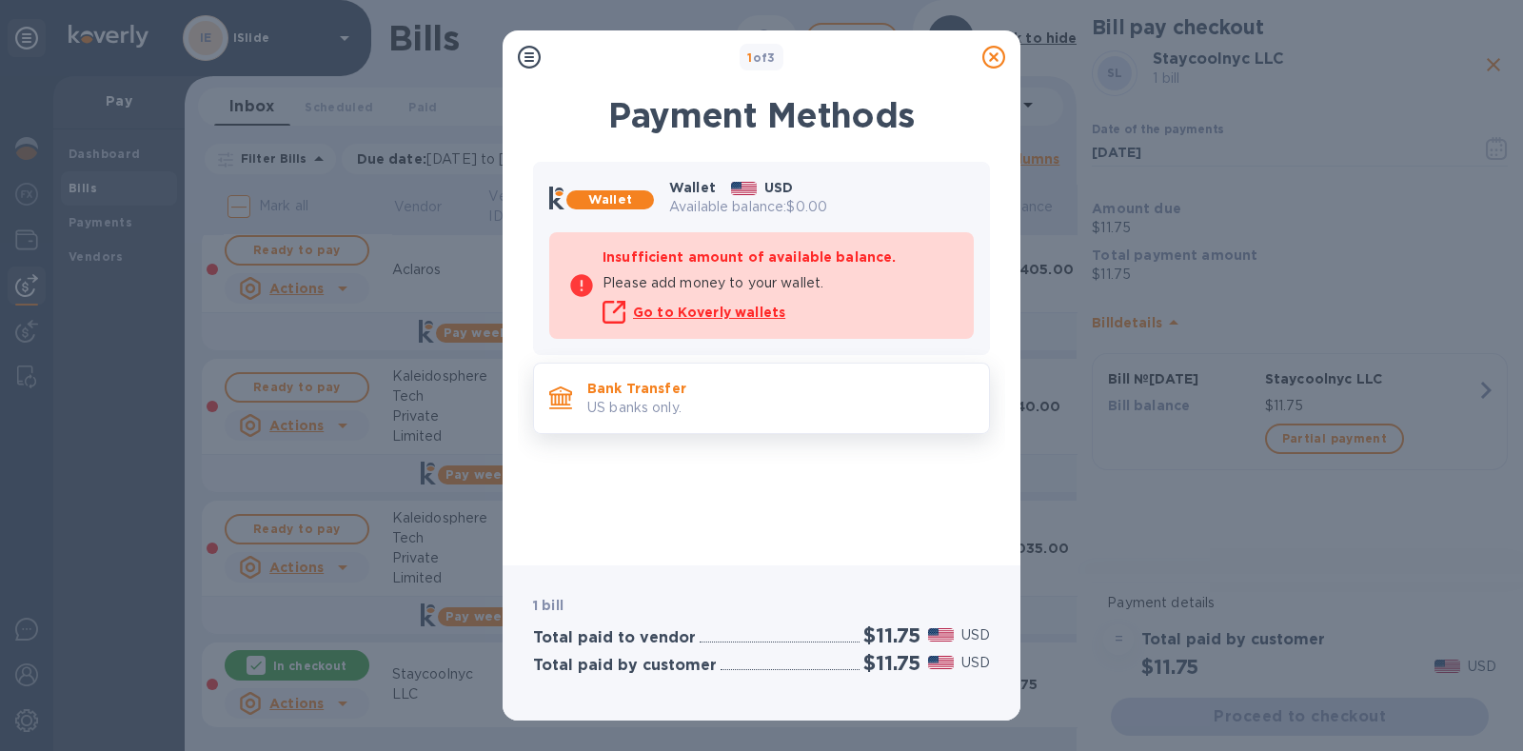
click at [700, 398] on p "US banks only." at bounding box center [780, 408] width 386 height 20
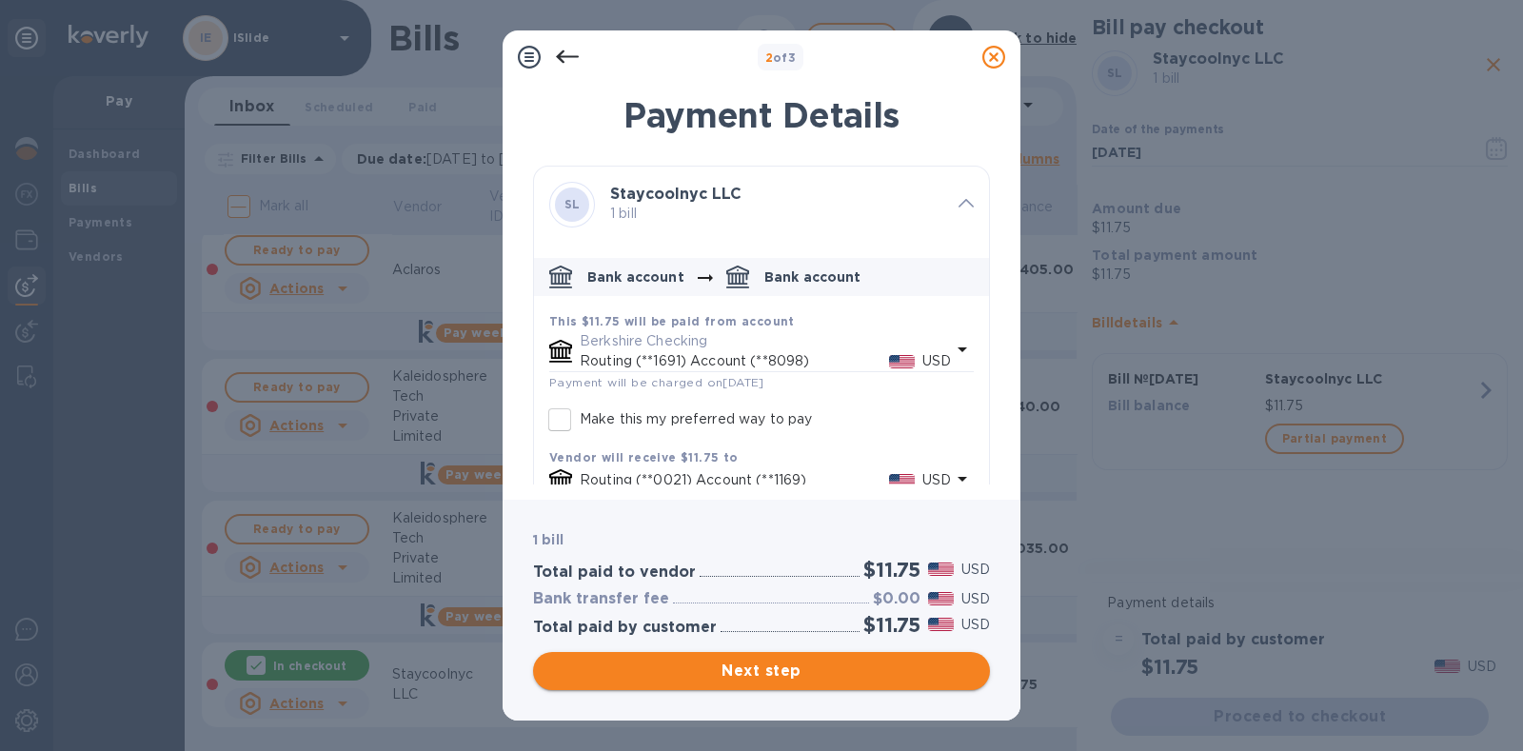
click at [758, 682] on button "Next step" at bounding box center [761, 671] width 457 height 38
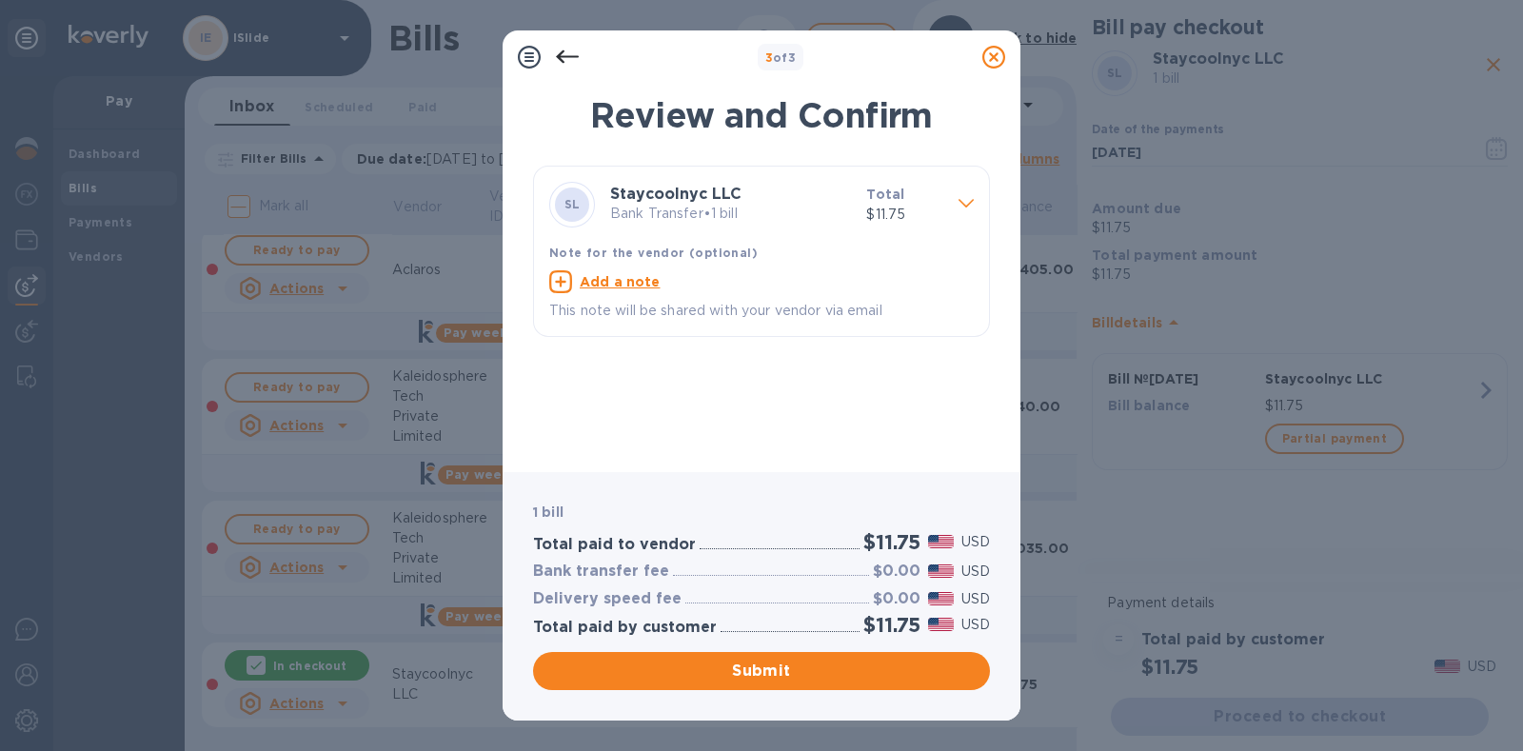
click at [616, 274] on u "Add a note" at bounding box center [620, 281] width 81 height 15
click at [621, 288] on textarea at bounding box center [746, 284] width 394 height 16
type textarea "[DATE]"
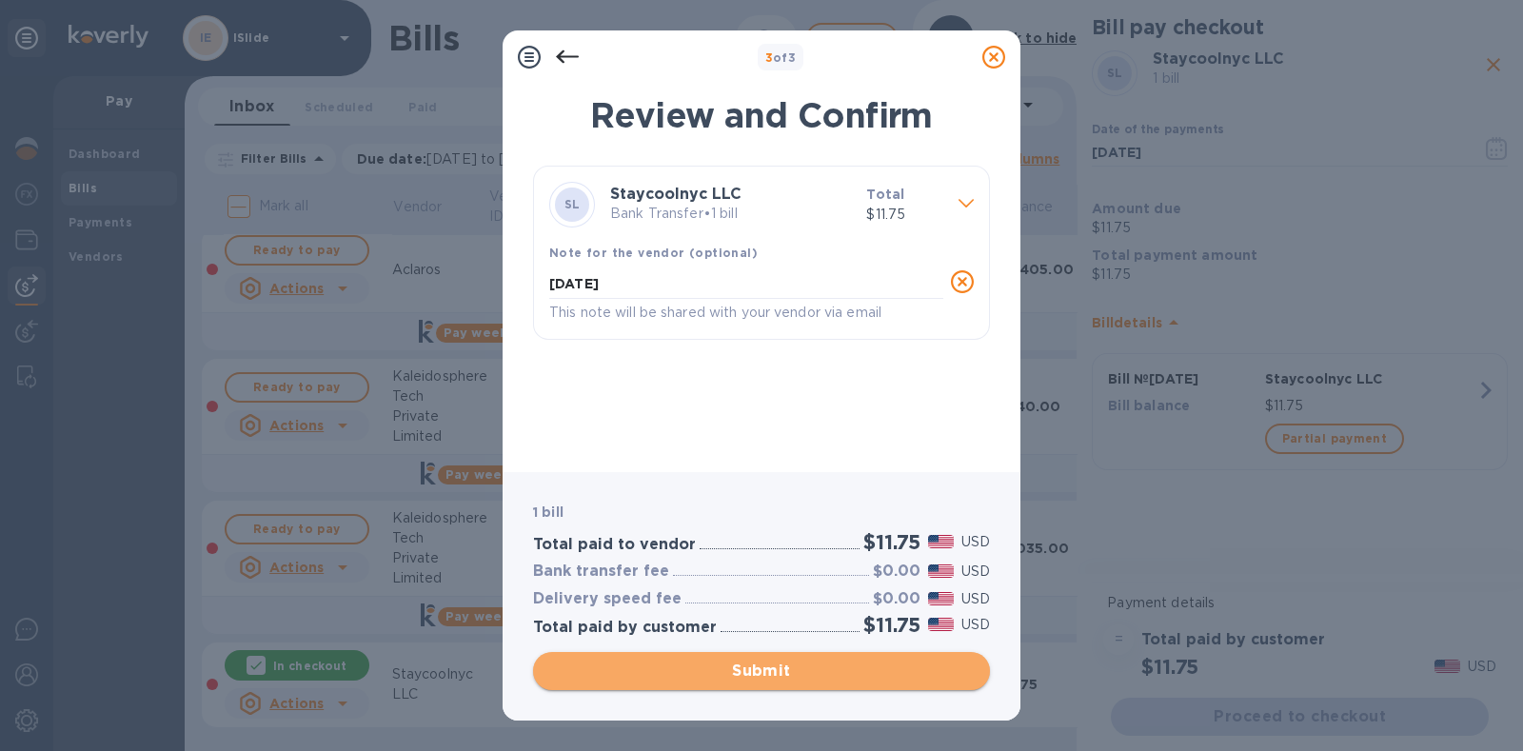
click at [851, 663] on span "Submit" at bounding box center [761, 670] width 426 height 23
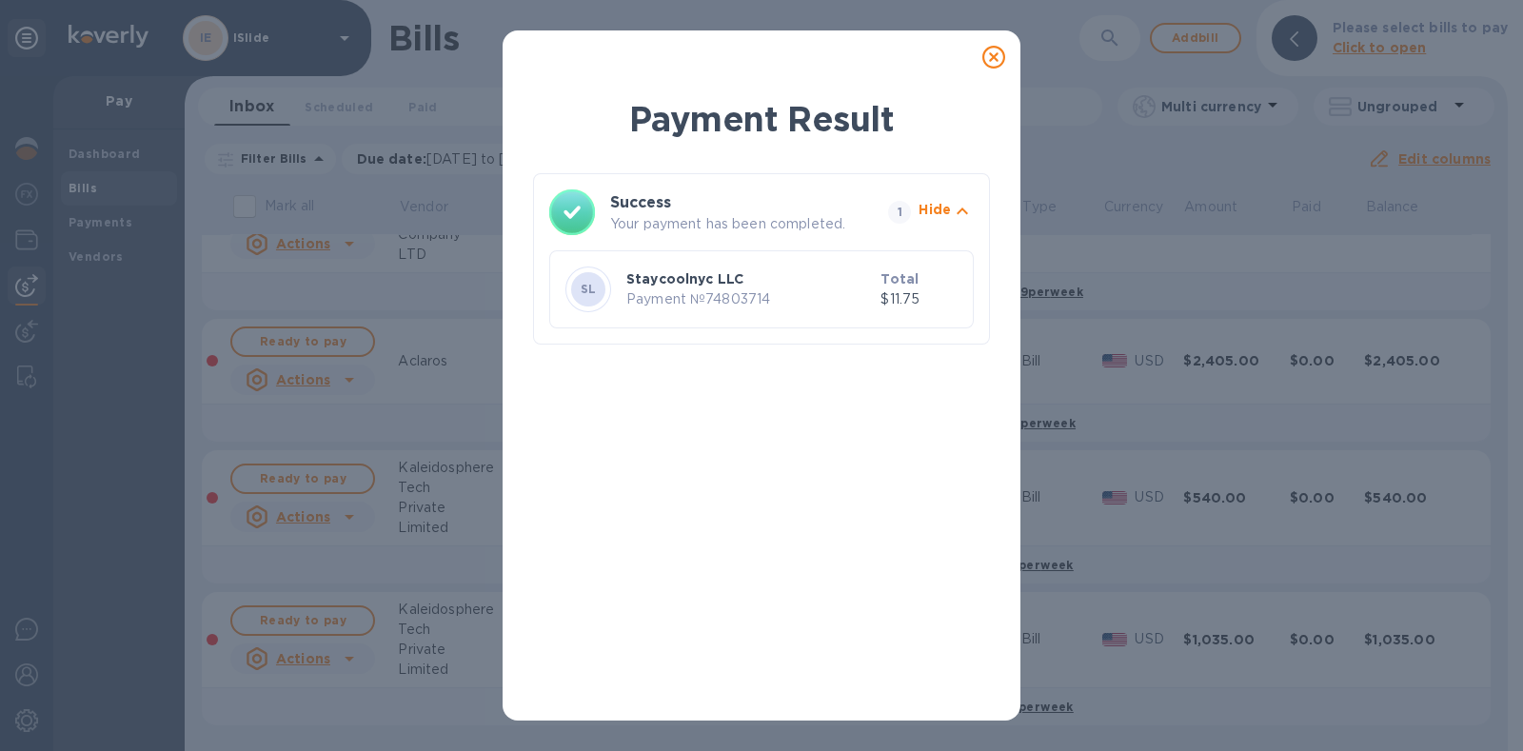
scroll to position [0, 0]
